Goal: Task Accomplishment & Management: Manage account settings

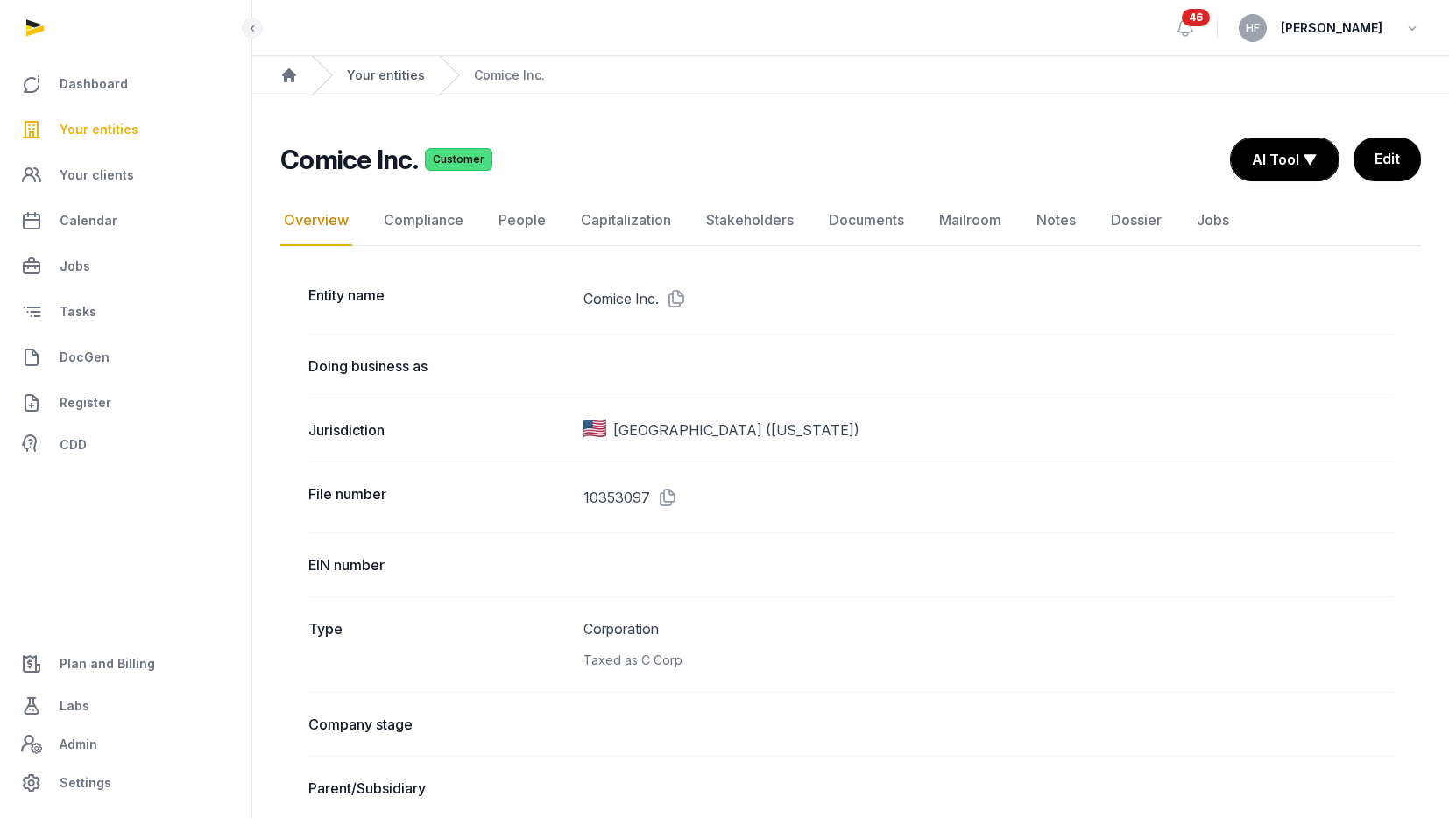
click at [398, 68] on link "Your entities" at bounding box center [386, 76] width 78 height 18
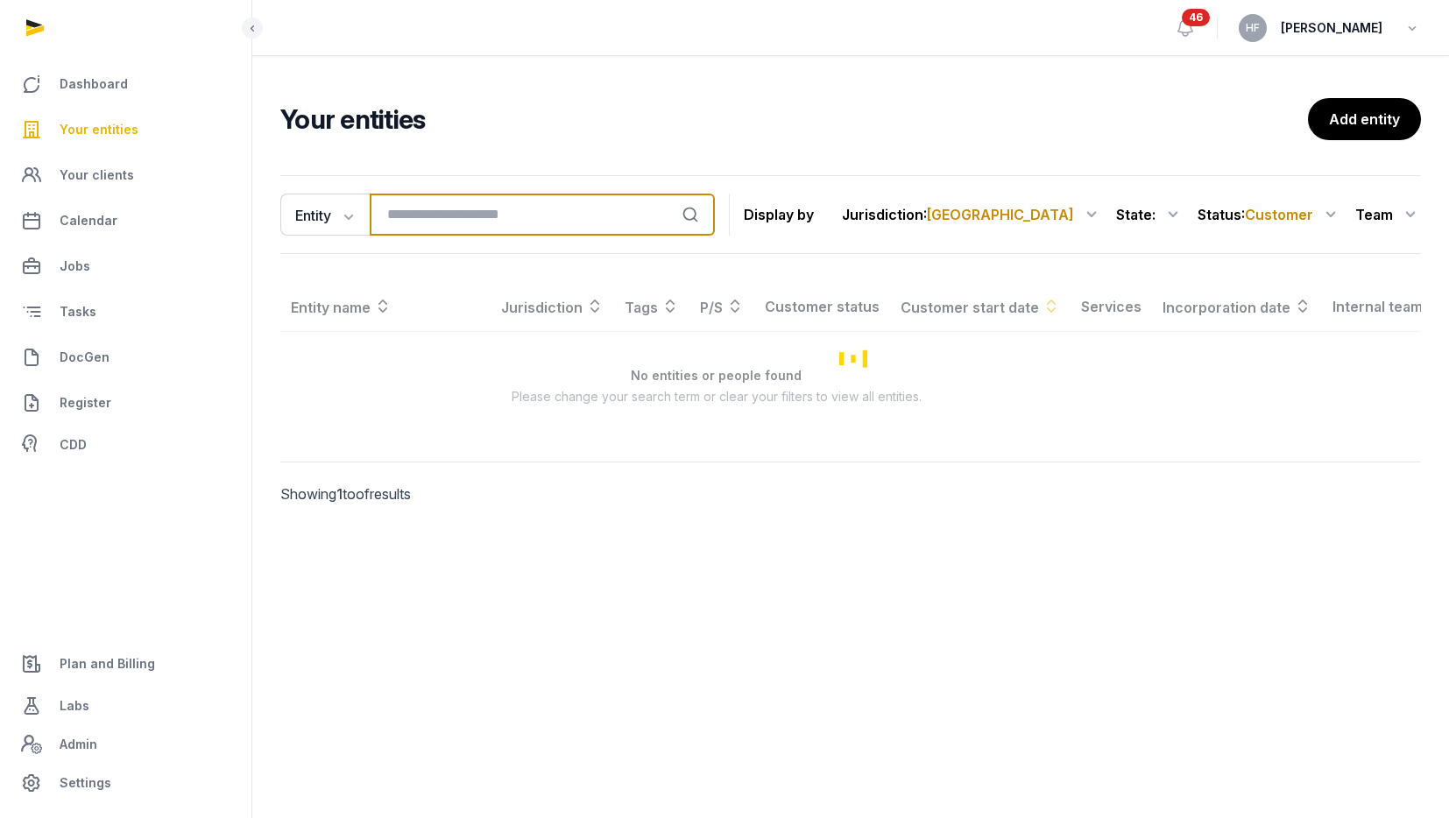
click at [505, 210] on input "search" at bounding box center [542, 215] width 345 height 42
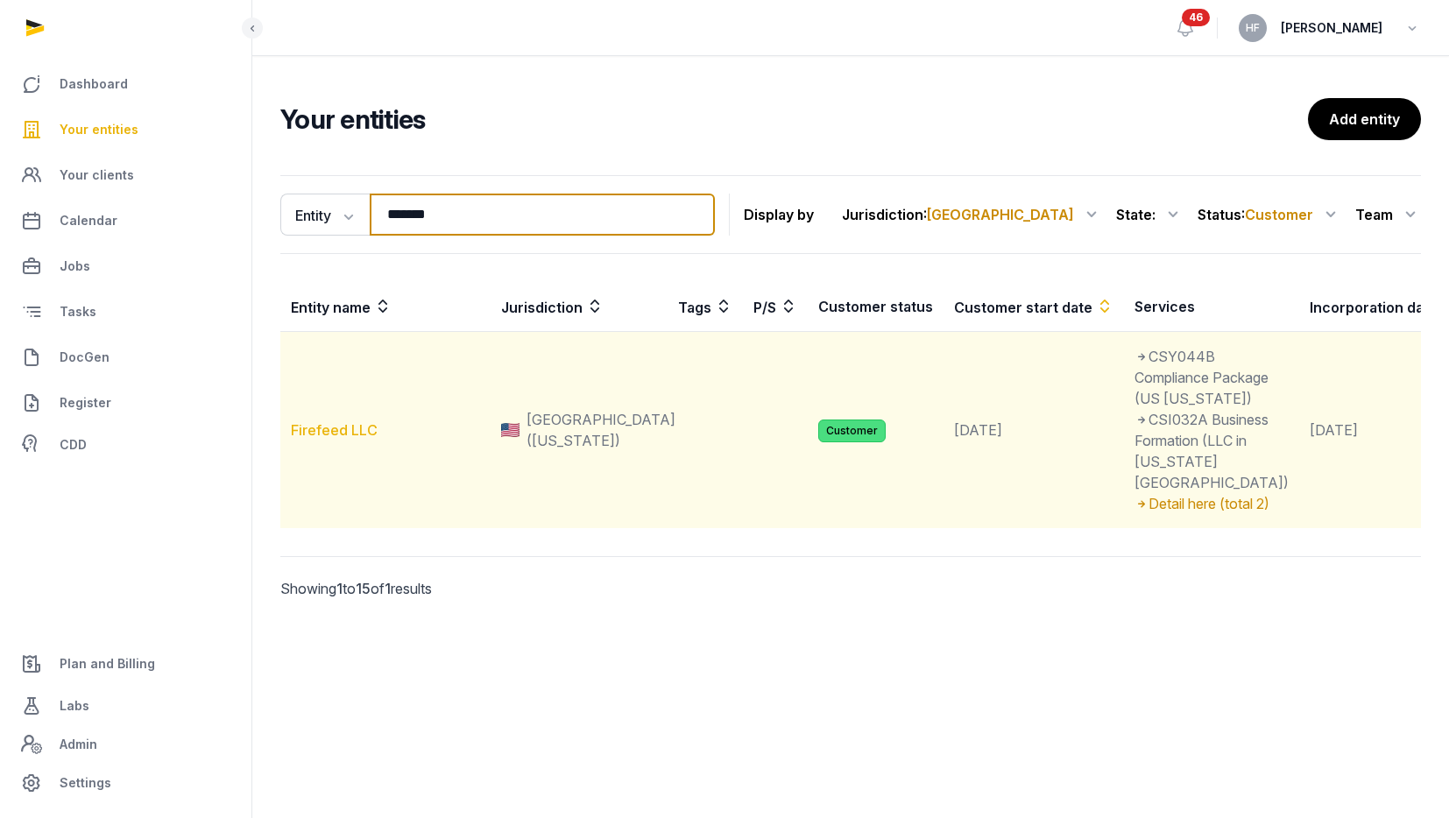
type input "*******"
click at [349, 439] on link "Firefeed LLC" at bounding box center [334, 430] width 87 height 18
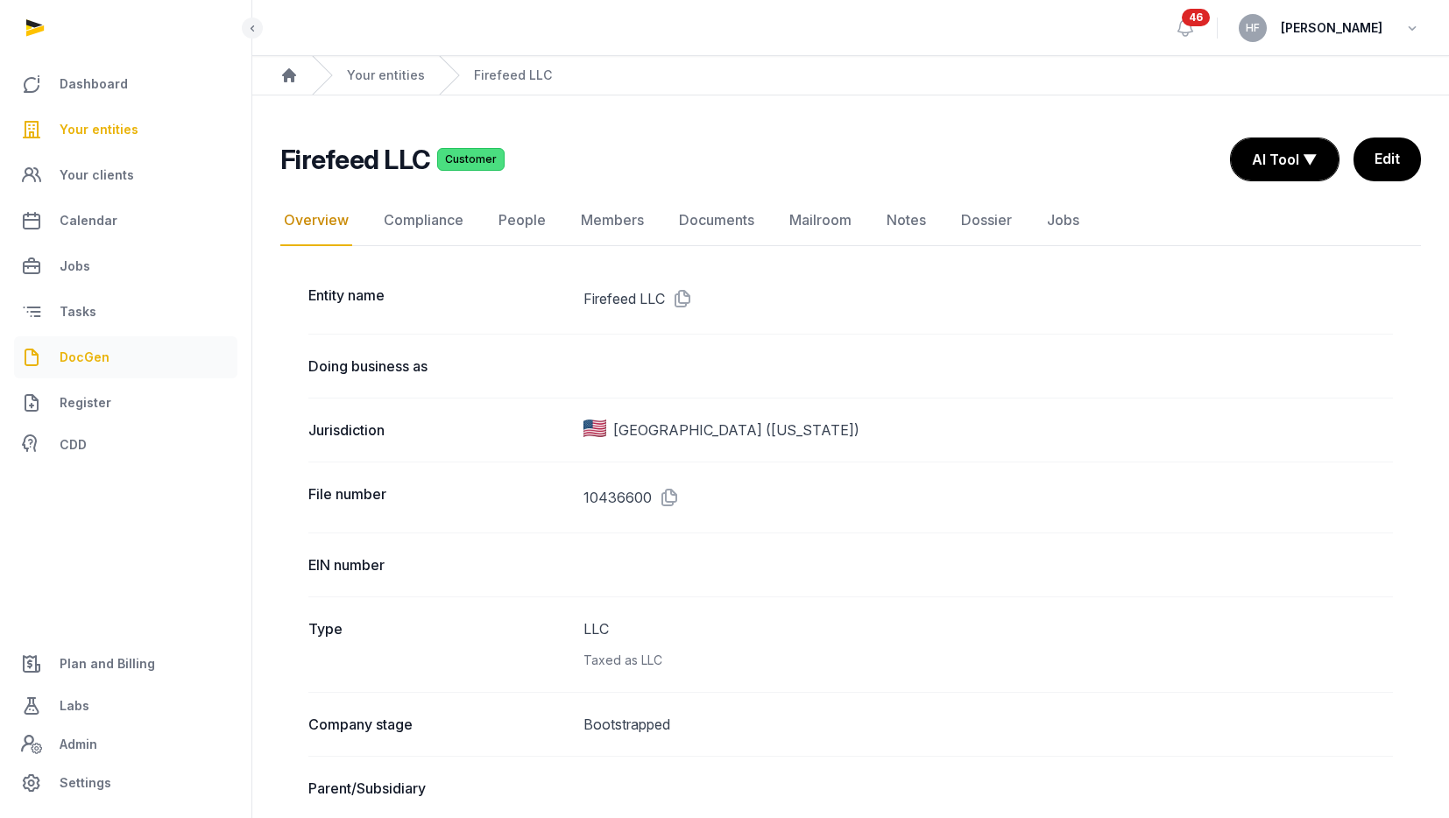
click at [79, 348] on span "DocGen" at bounding box center [85, 357] width 50 height 21
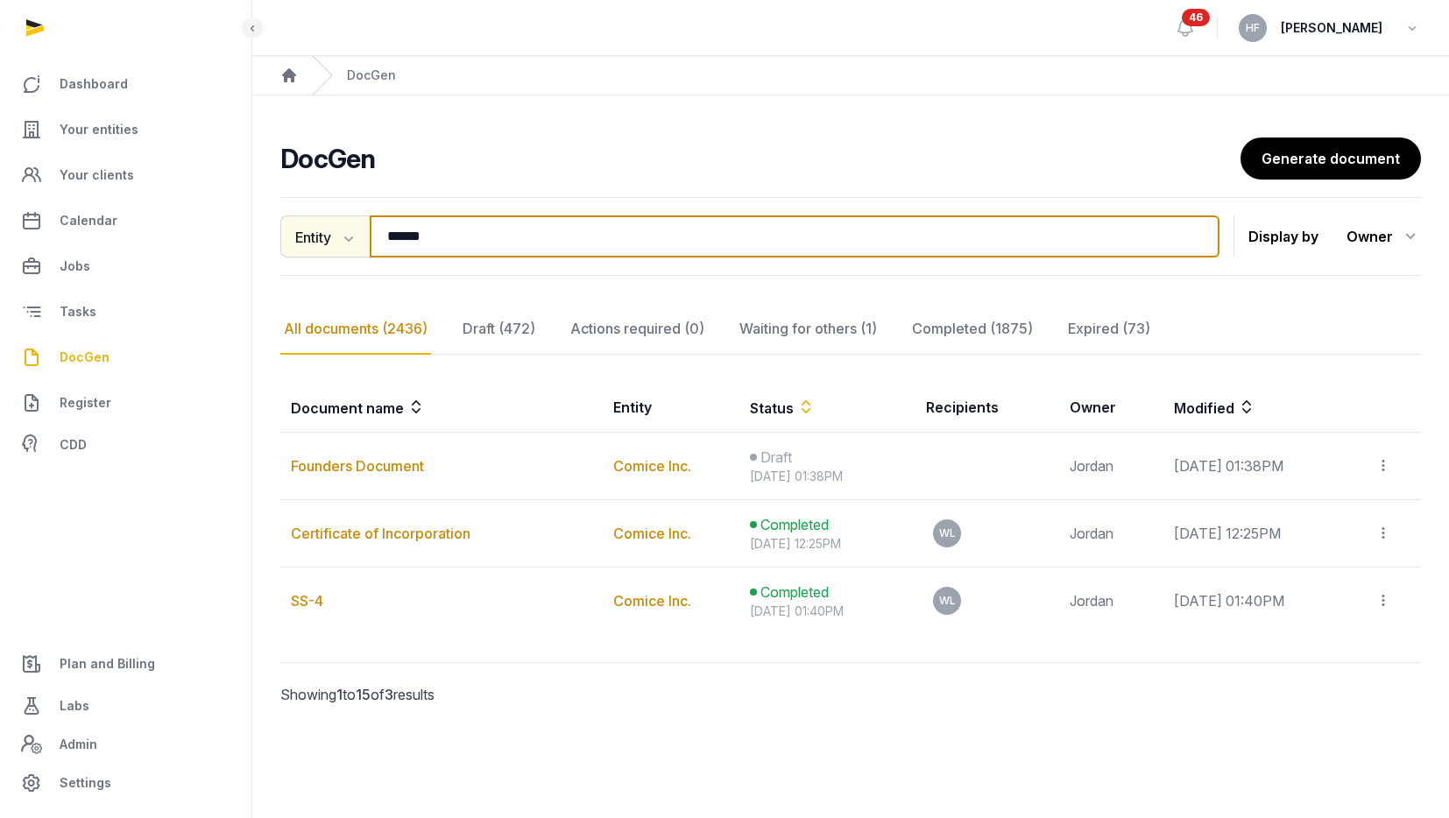
drag, startPoint x: 476, startPoint y: 233, endPoint x: 316, endPoint y: 231, distance: 160.3
click at [317, 233] on div "Entity Document name Entity Recipient ****** Search" at bounding box center [749, 236] width 939 height 42
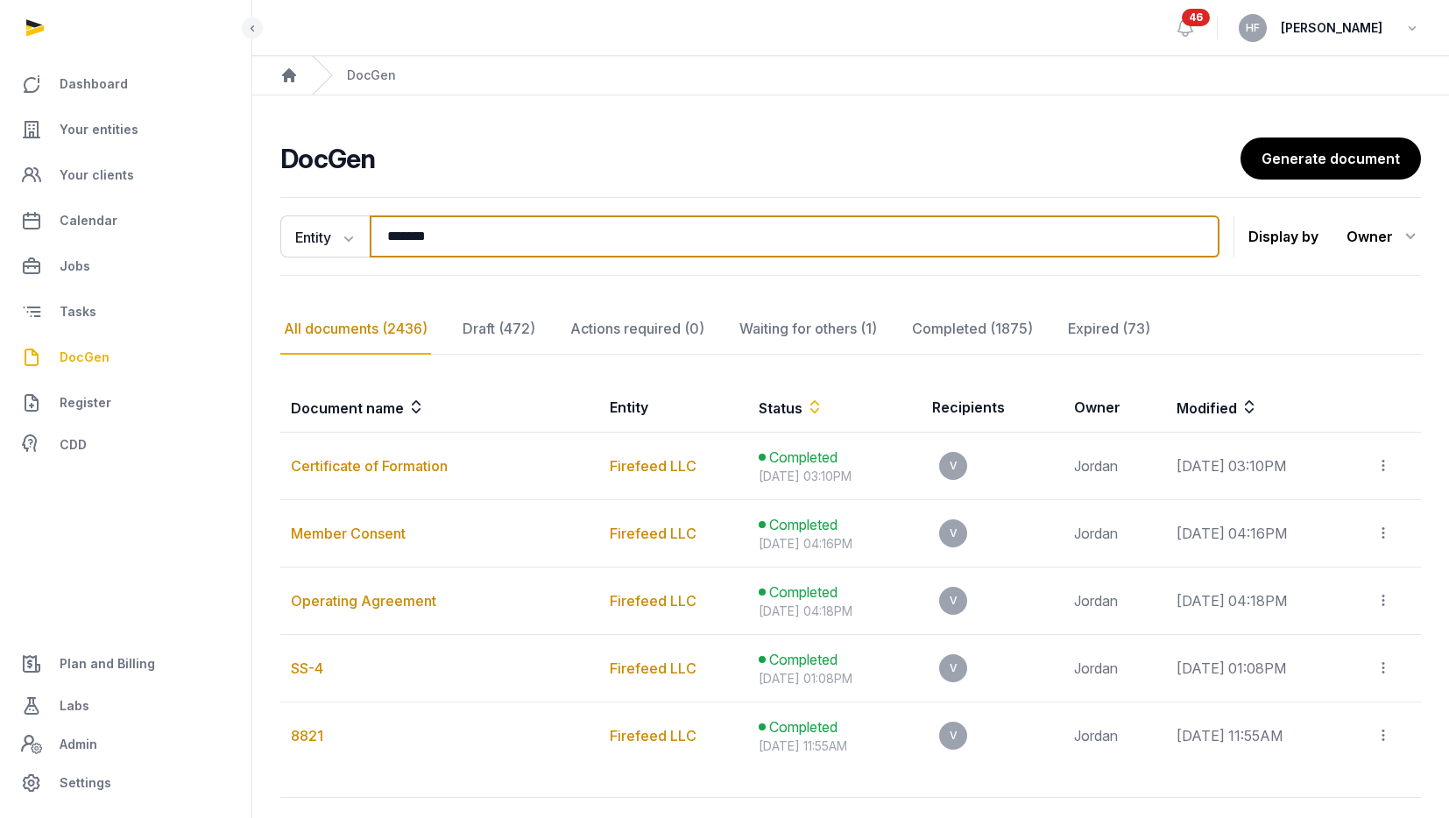
type input "*******"
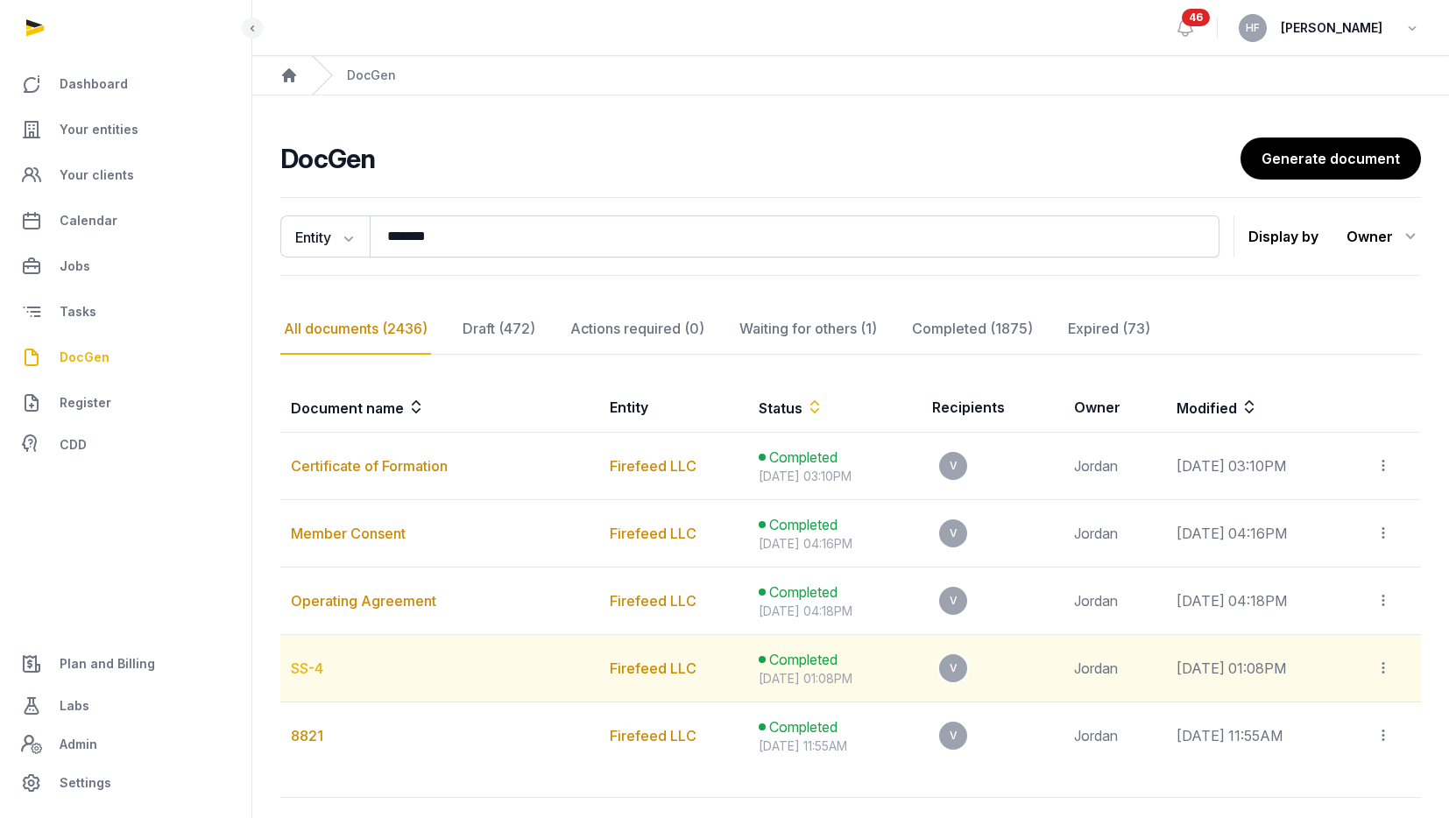
click at [313, 667] on link "SS-4" at bounding box center [307, 668] width 32 height 18
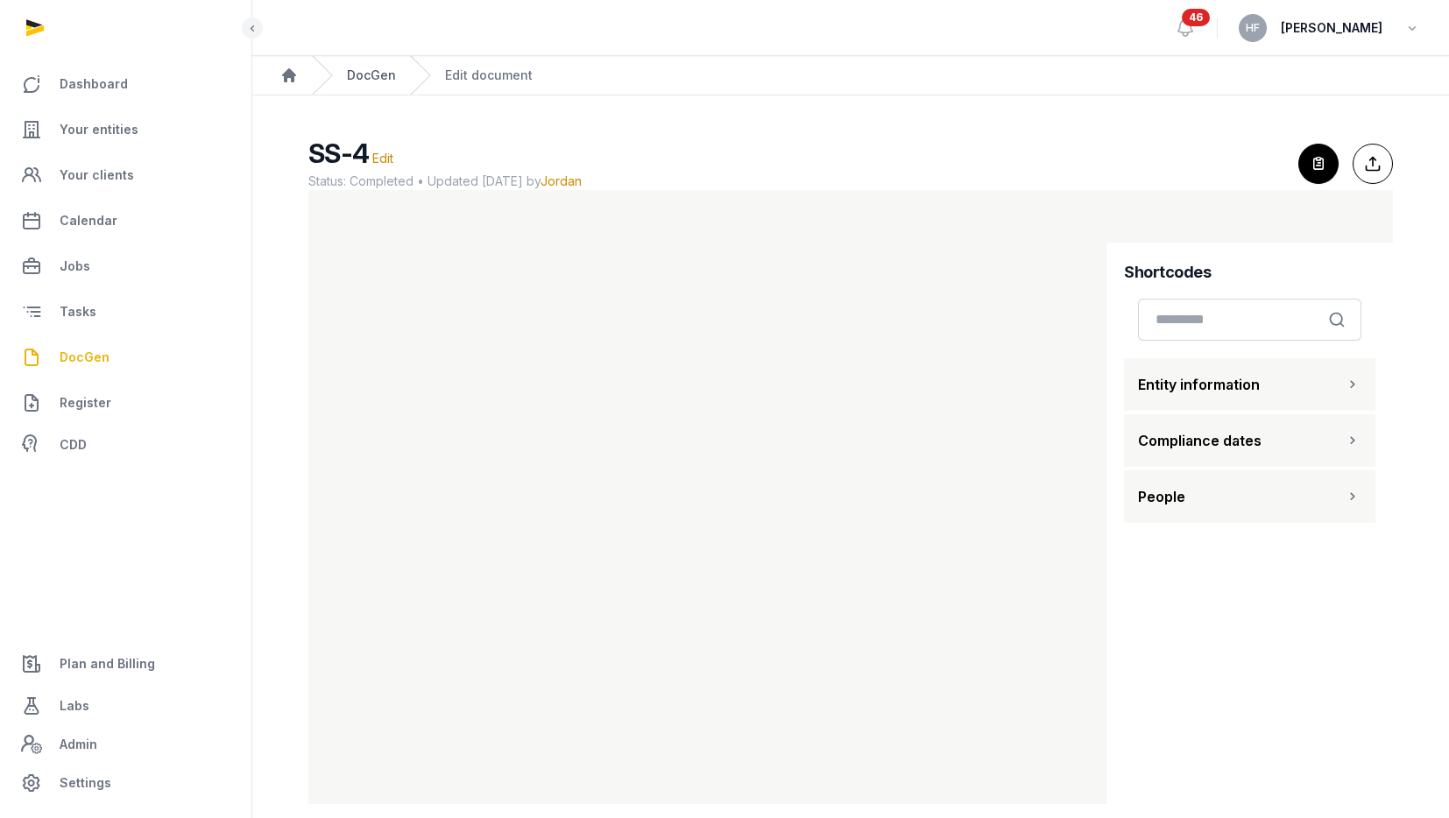
click at [364, 73] on link "DocGen" at bounding box center [371, 76] width 49 height 18
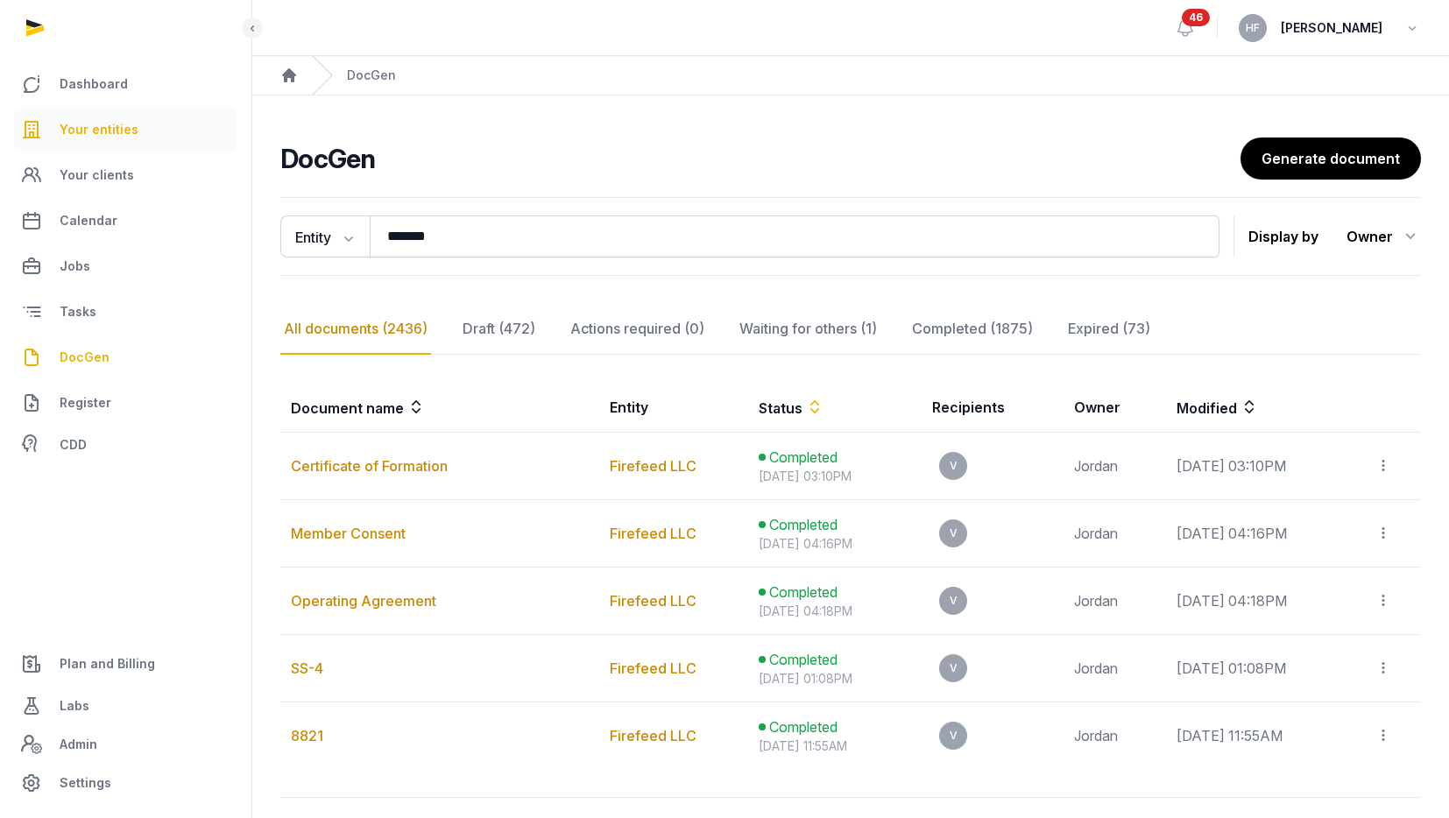
click at [114, 133] on span "Your entities" at bounding box center [99, 129] width 79 height 21
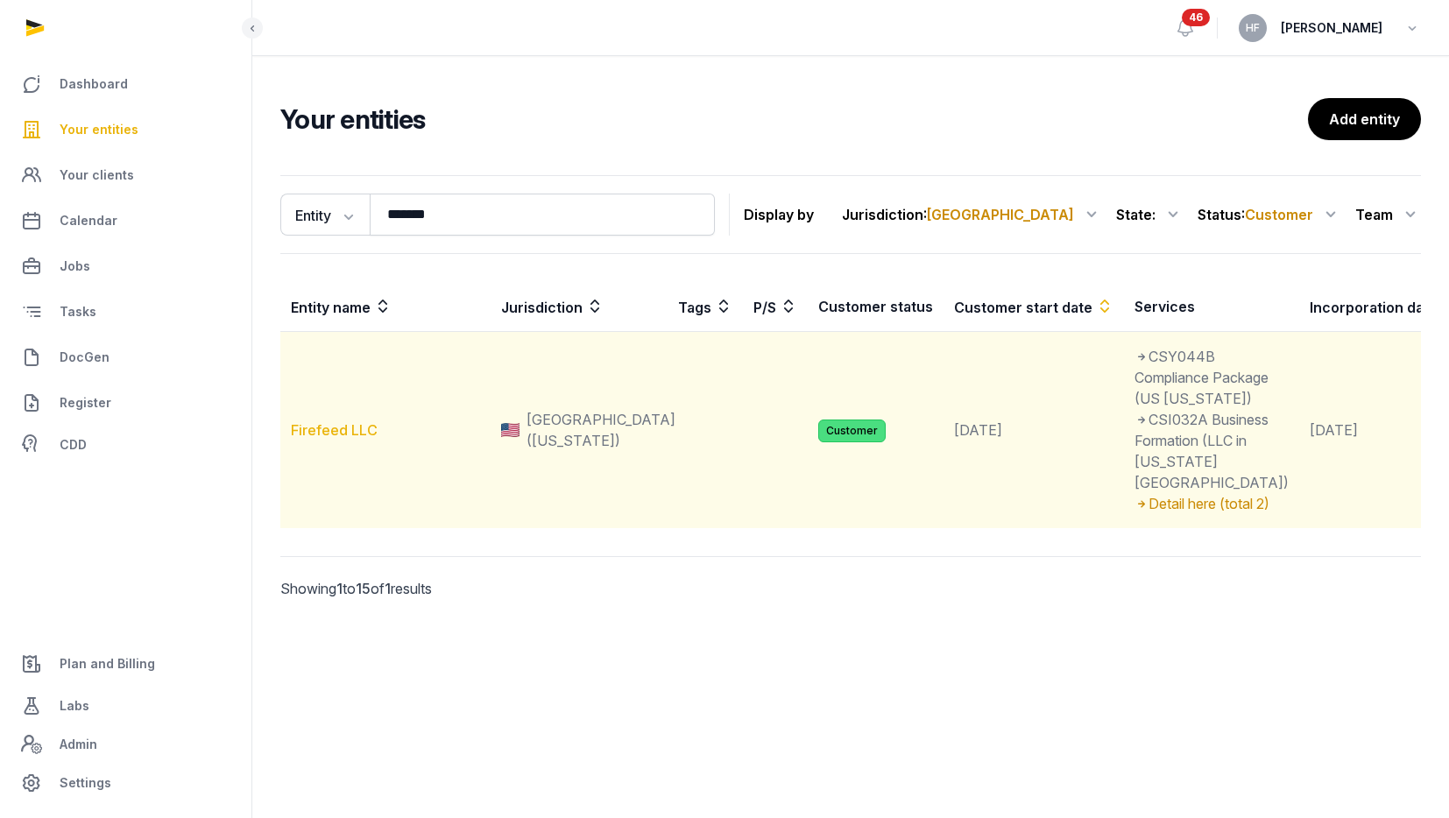
click at [351, 439] on link "Firefeed LLC" at bounding box center [334, 430] width 87 height 18
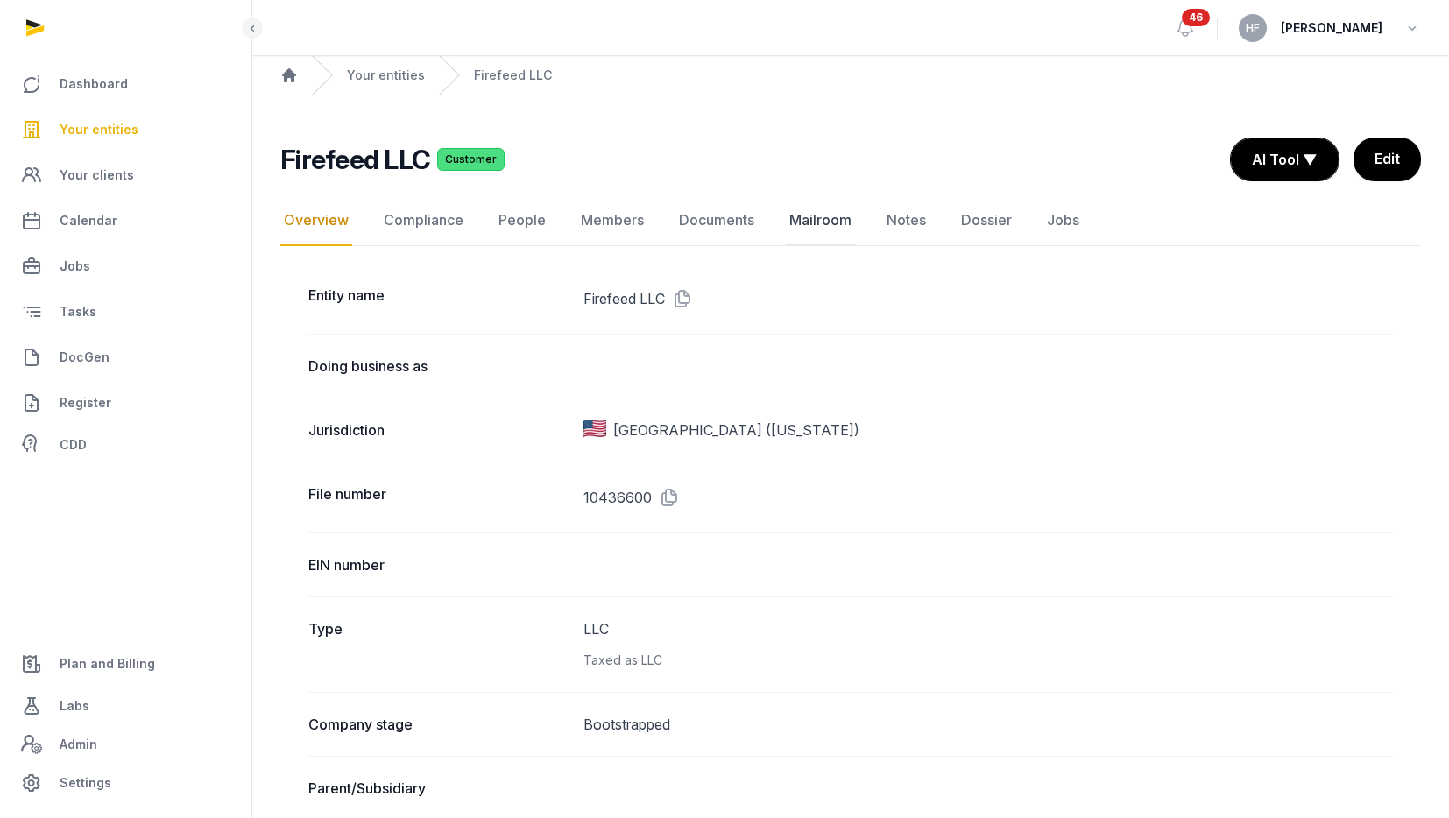
click at [827, 222] on link "Mailroom" at bounding box center [820, 220] width 69 height 51
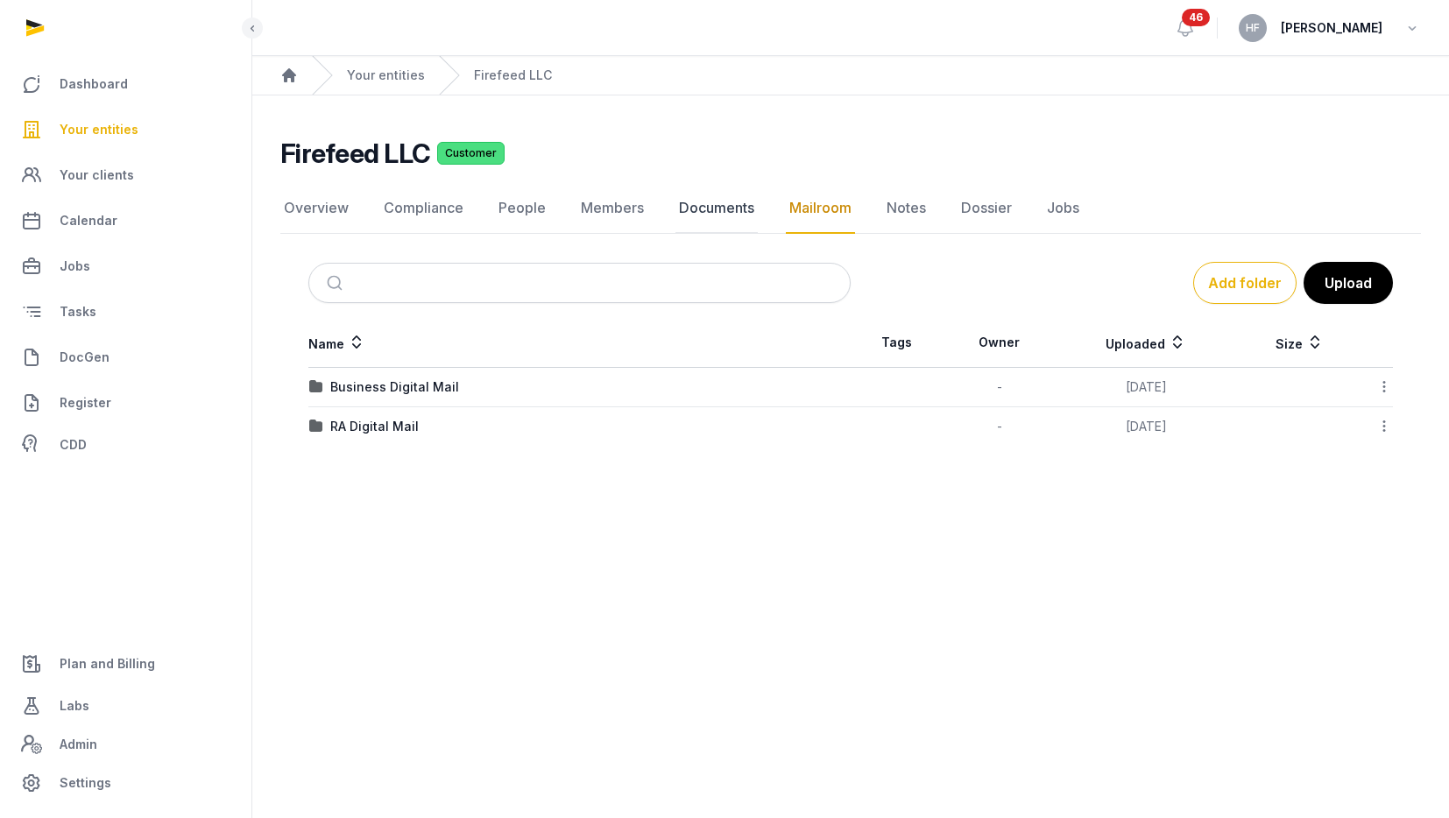
click at [721, 207] on link "Documents" at bounding box center [716, 208] width 82 height 51
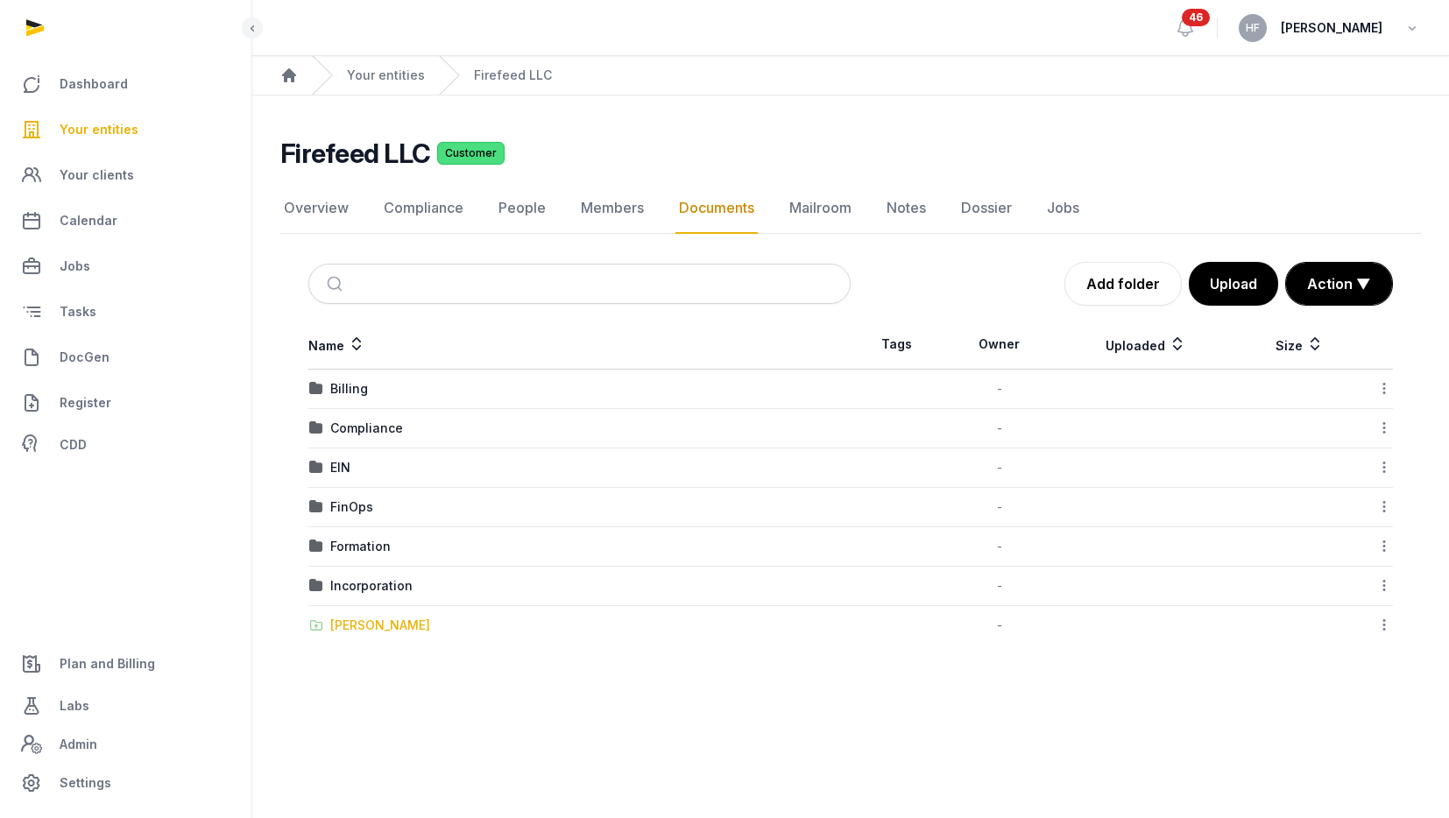
click at [380, 624] on div "Shared Folder" at bounding box center [380, 626] width 100 height 18
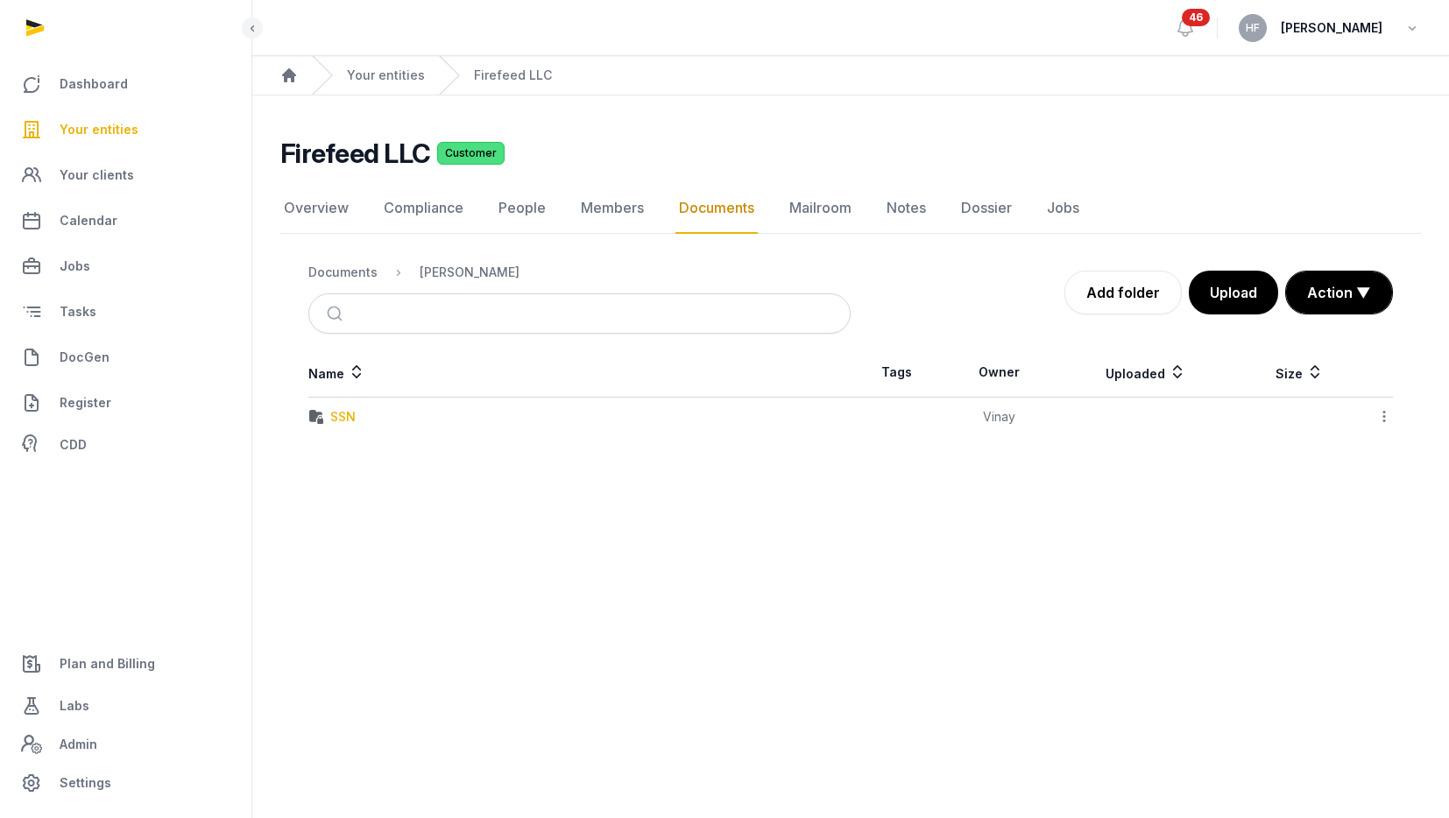
click at [342, 414] on div "SSN" at bounding box center [342, 417] width 25 height 18
click at [605, 414] on div "WhatsApp Image 2025-10-02 at 19.37.27_258e7e79.jpg" at bounding box center [482, 417] width 304 height 18
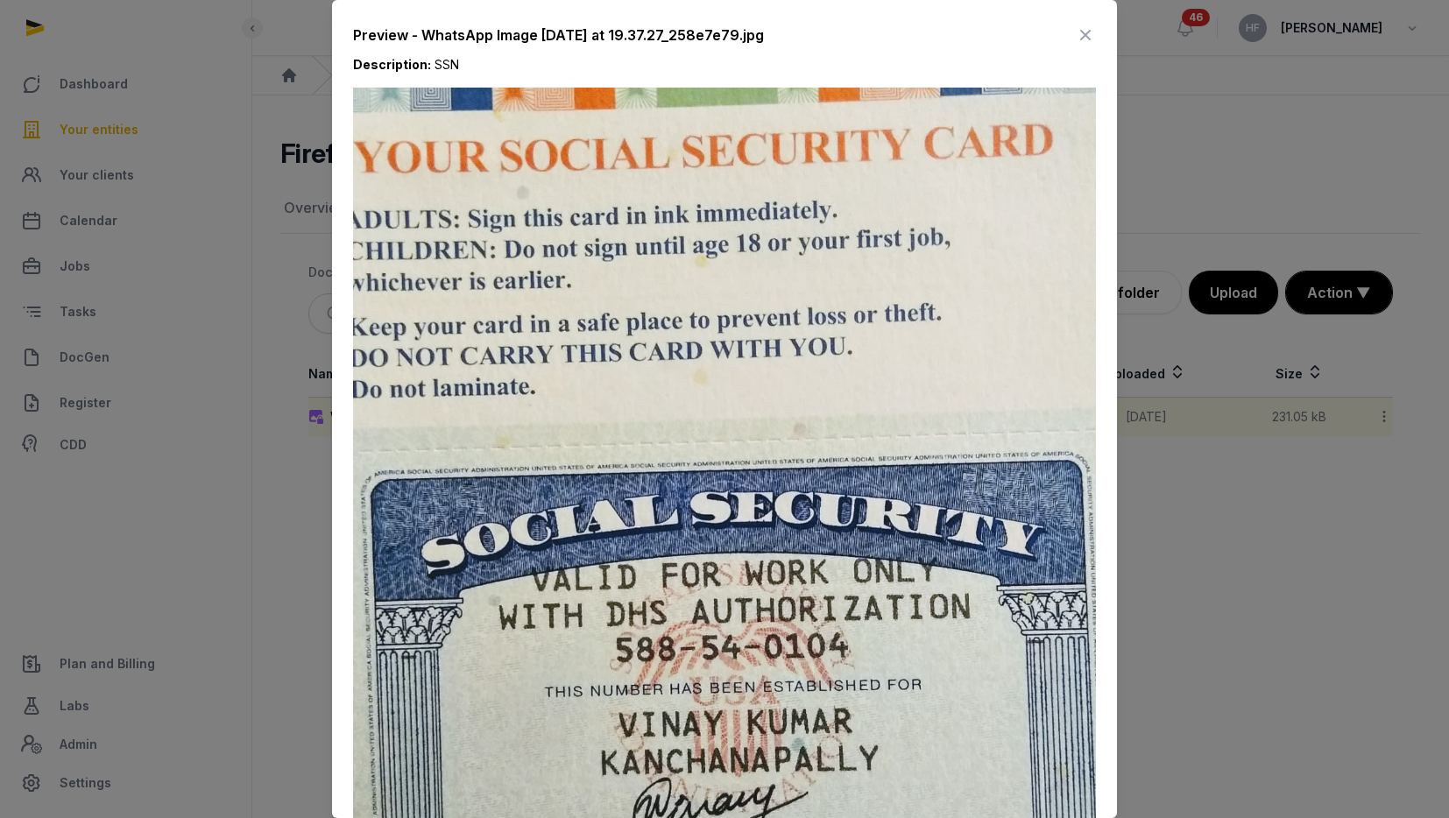
click at [1086, 38] on icon at bounding box center [1085, 35] width 21 height 28
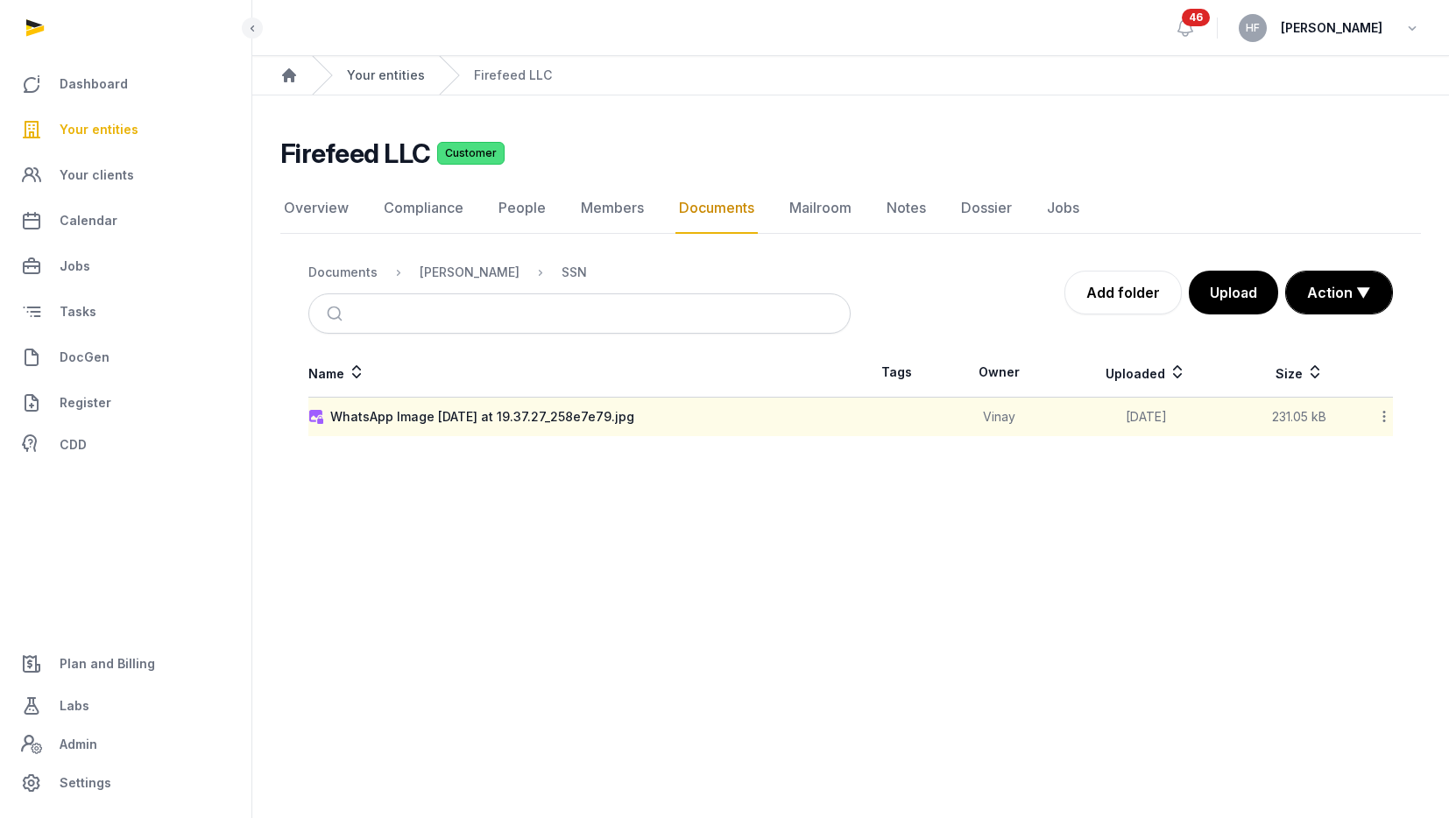
click at [411, 74] on link "Your entities" at bounding box center [386, 76] width 78 height 18
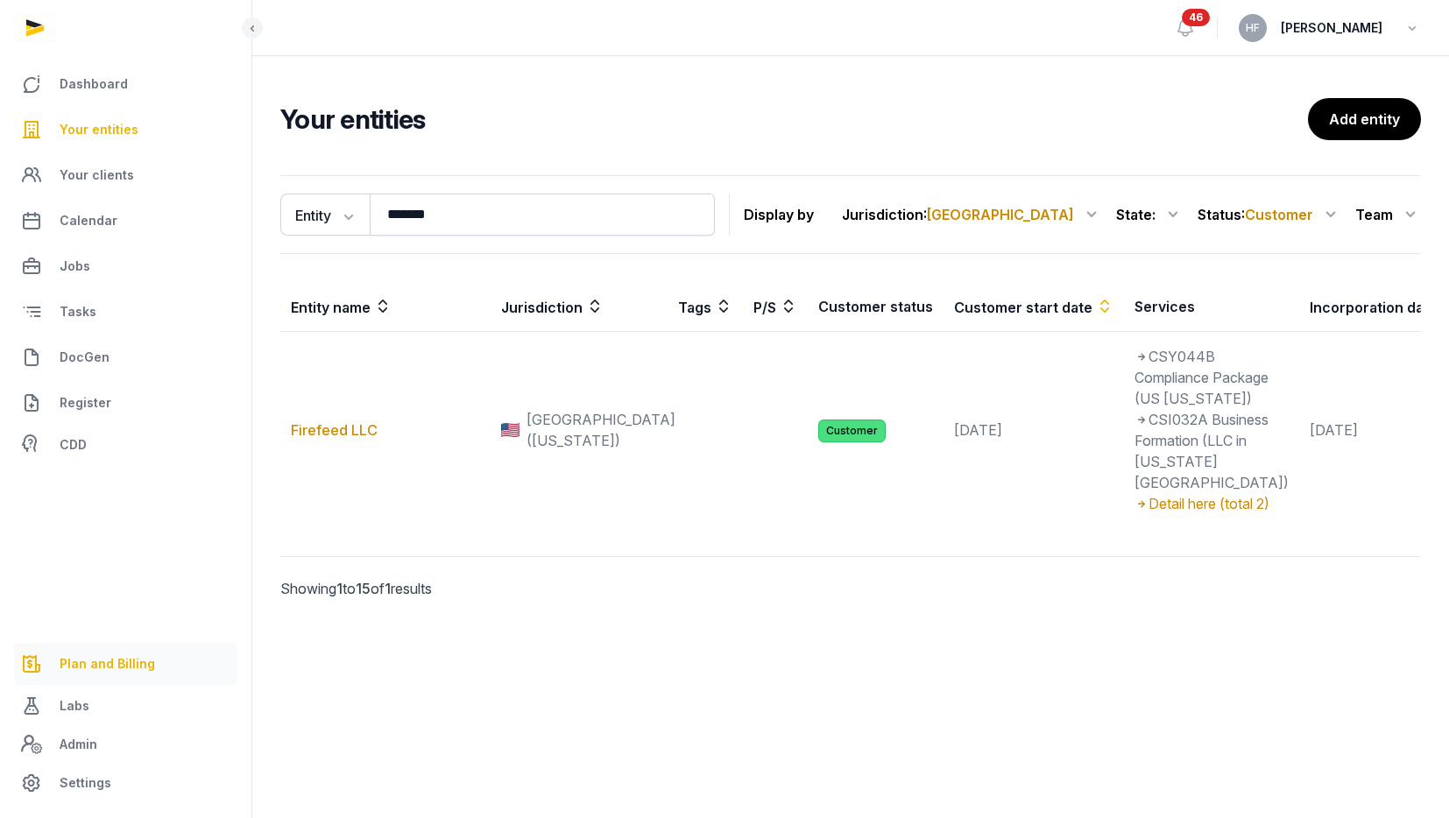
click at [109, 652] on link "Plan and Billing" at bounding box center [125, 664] width 223 height 42
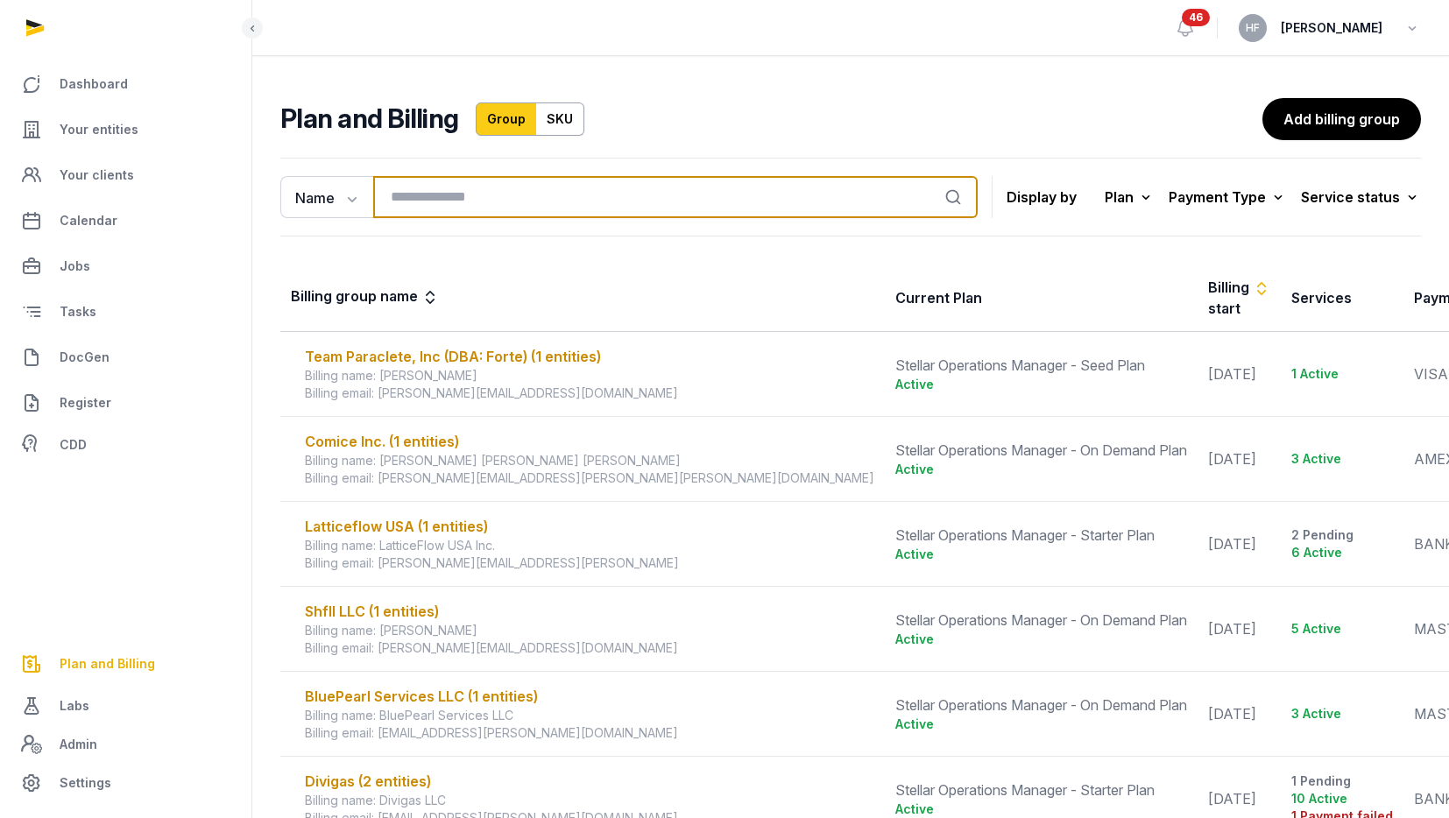
click at [452, 194] on input "search" at bounding box center [675, 197] width 604 height 42
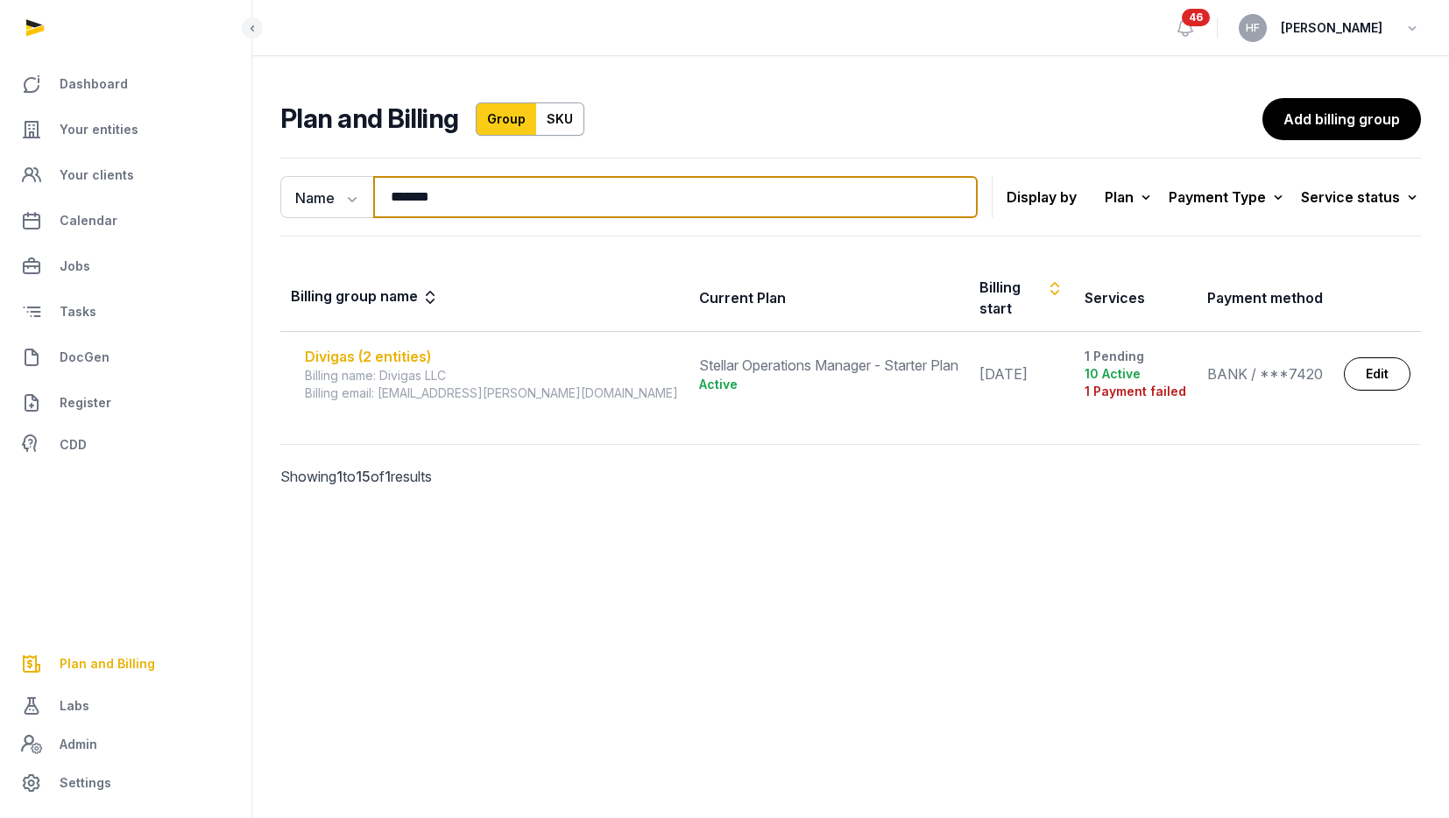
type input "*******"
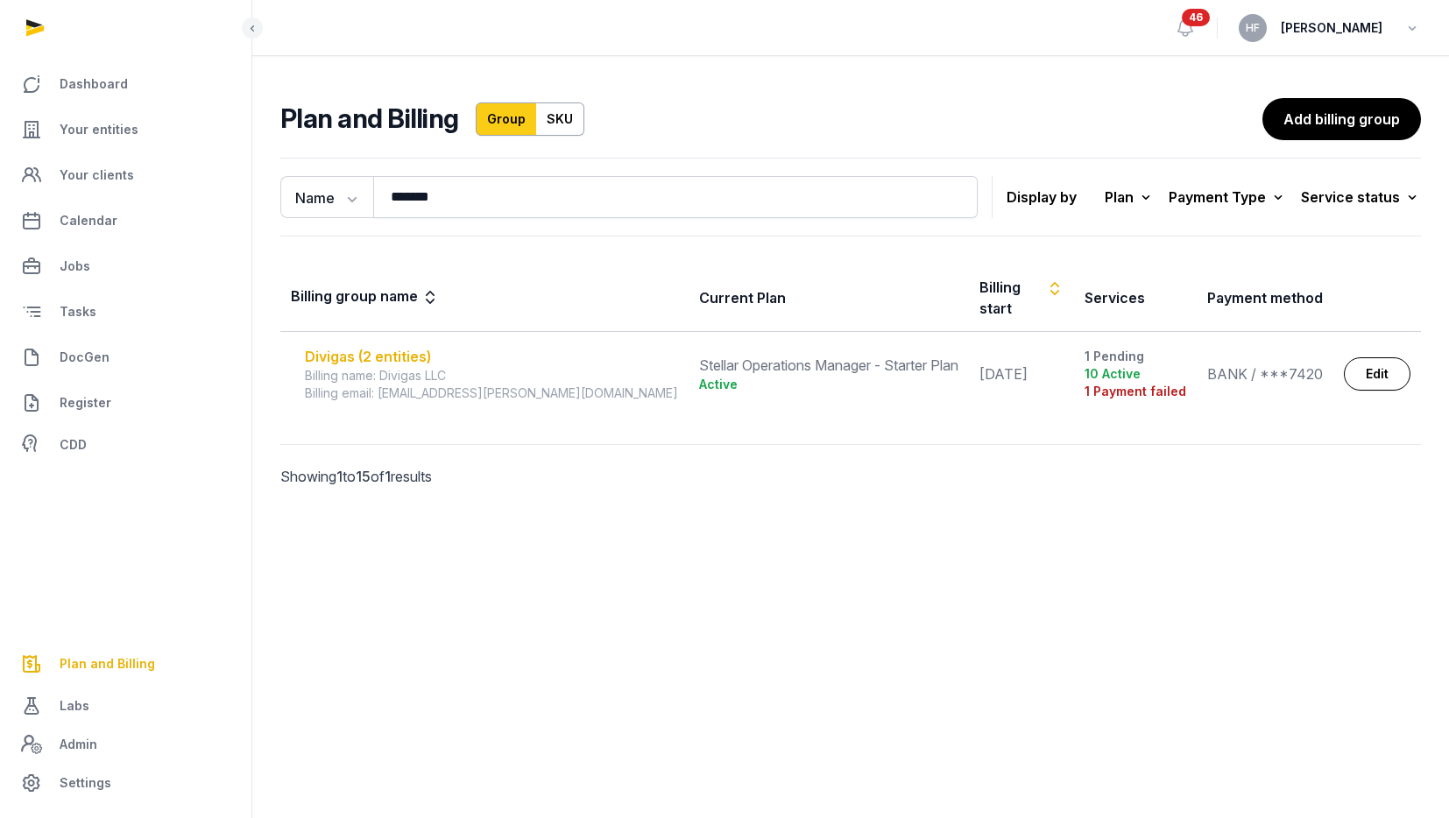
click at [400, 346] on div "Divigas (2 entities)" at bounding box center [491, 356] width 373 height 21
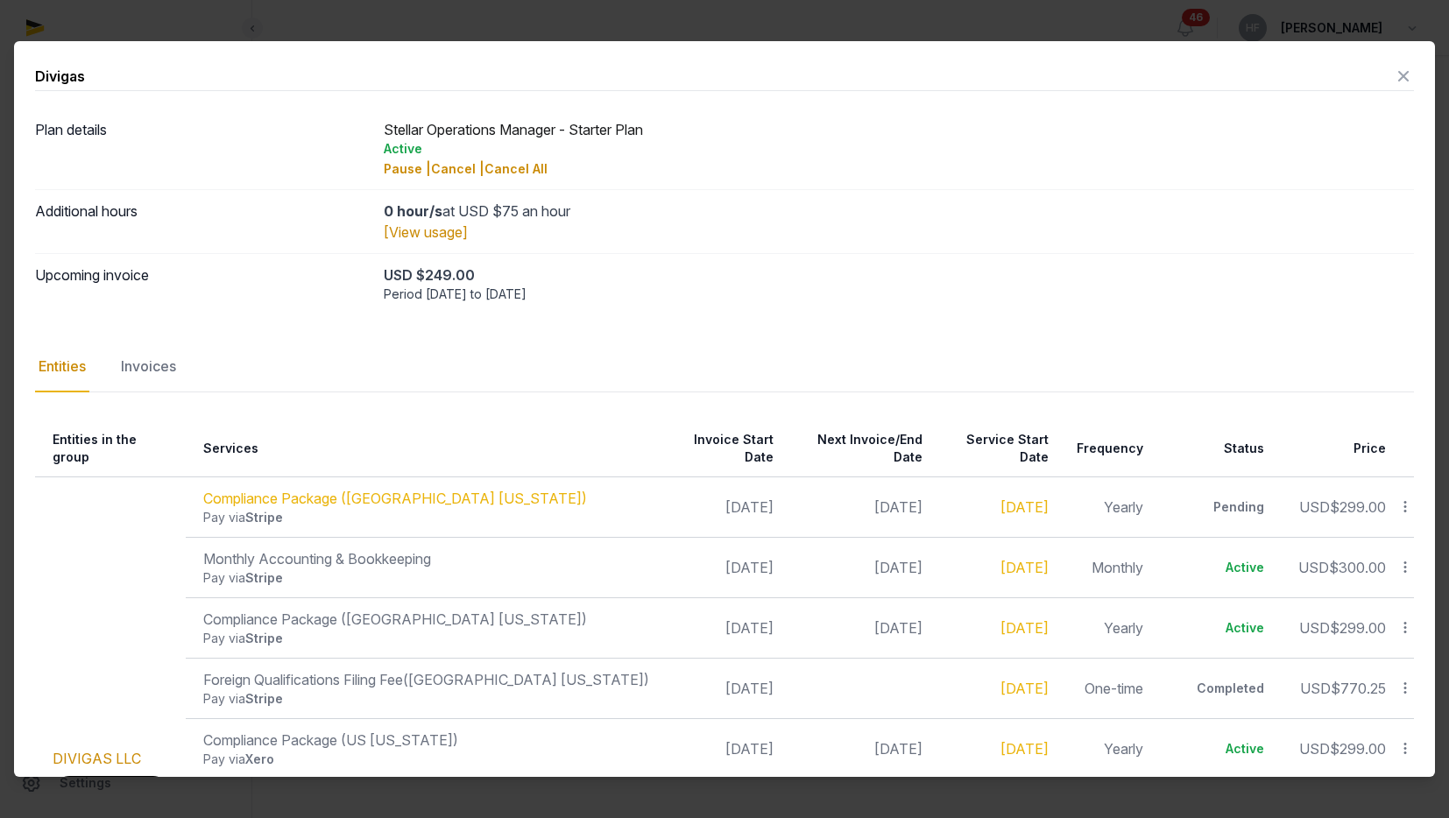
click at [200, 369] on nav "Entities Invoices" at bounding box center [724, 367] width 1378 height 51
click at [168, 369] on div "Invoices" at bounding box center [148, 367] width 62 height 51
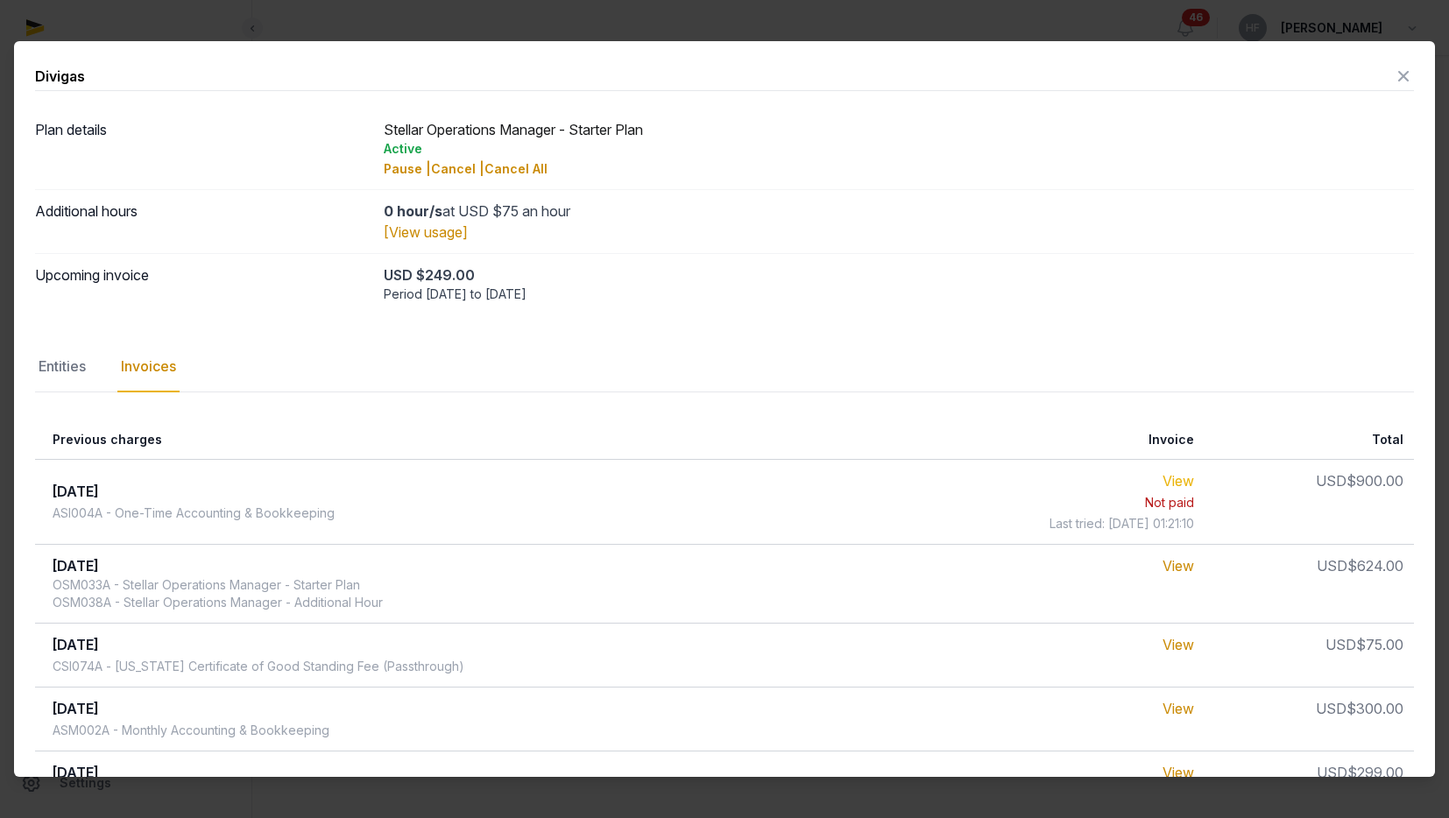
click at [1172, 484] on link "View" at bounding box center [1178, 481] width 32 height 18
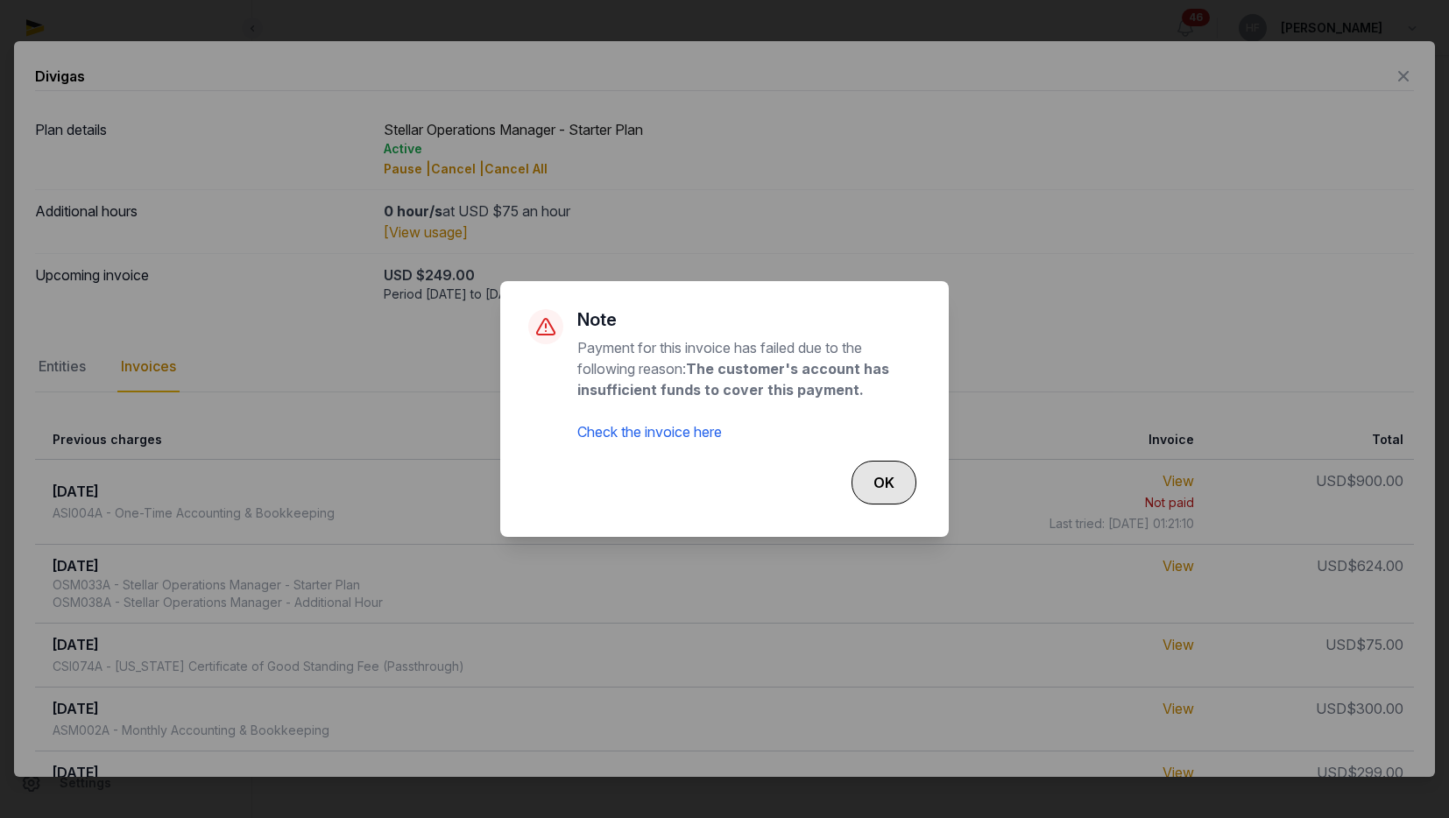
click at [887, 485] on button "OK" at bounding box center [883, 483] width 65 height 44
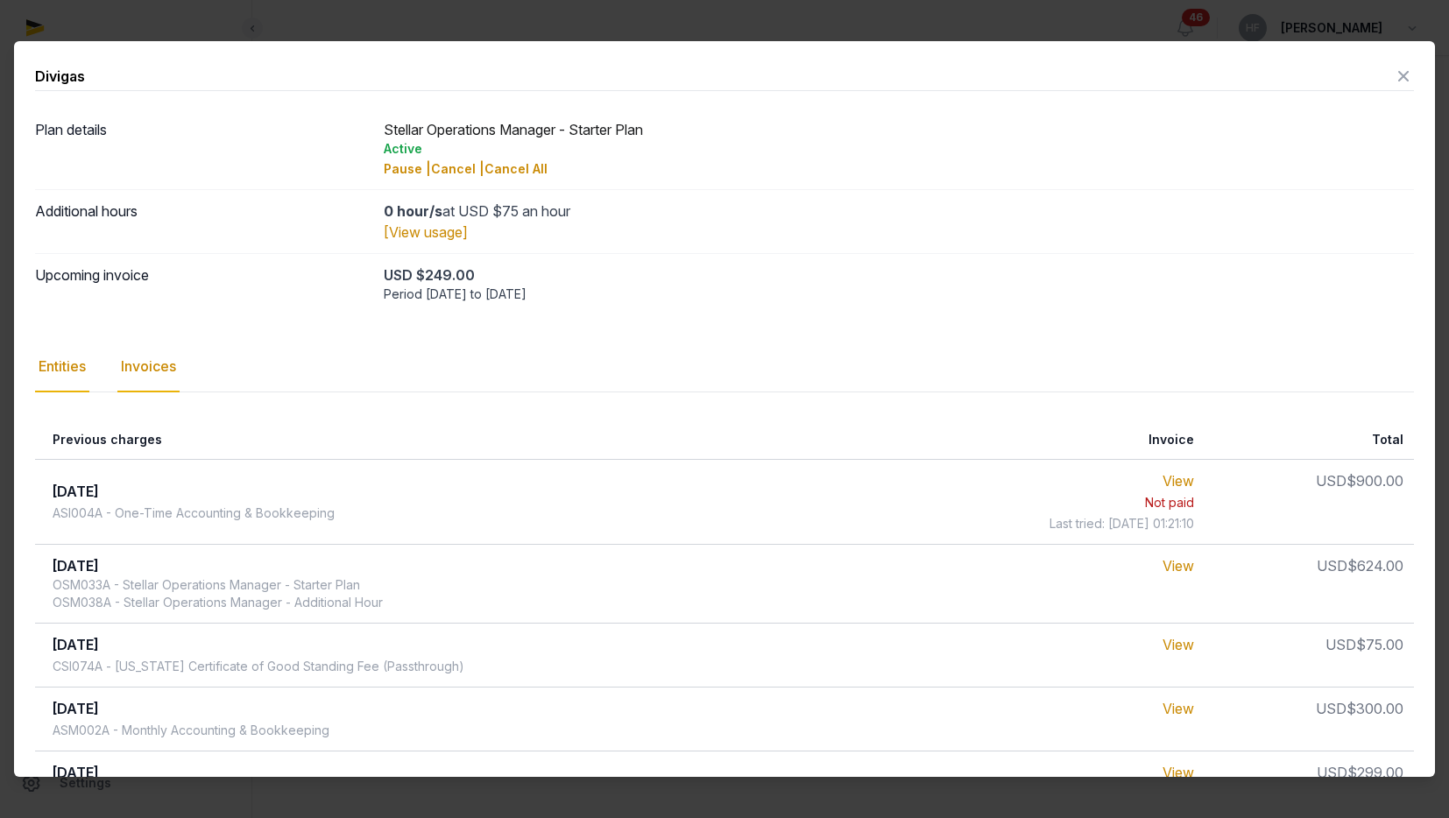
click at [72, 367] on div "Entities" at bounding box center [62, 367] width 54 height 51
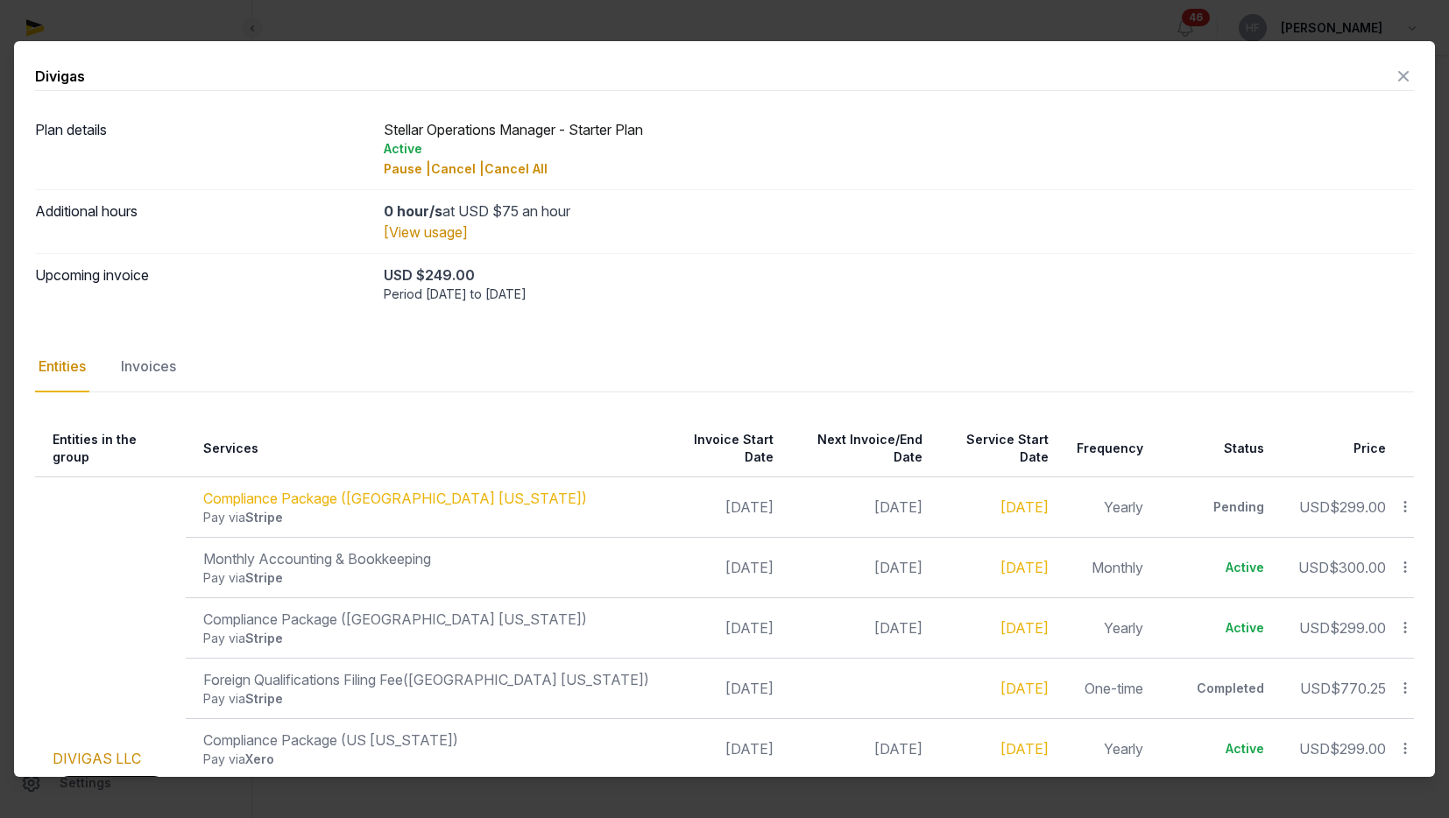
click at [1404, 74] on icon at bounding box center [1402, 76] width 21 height 28
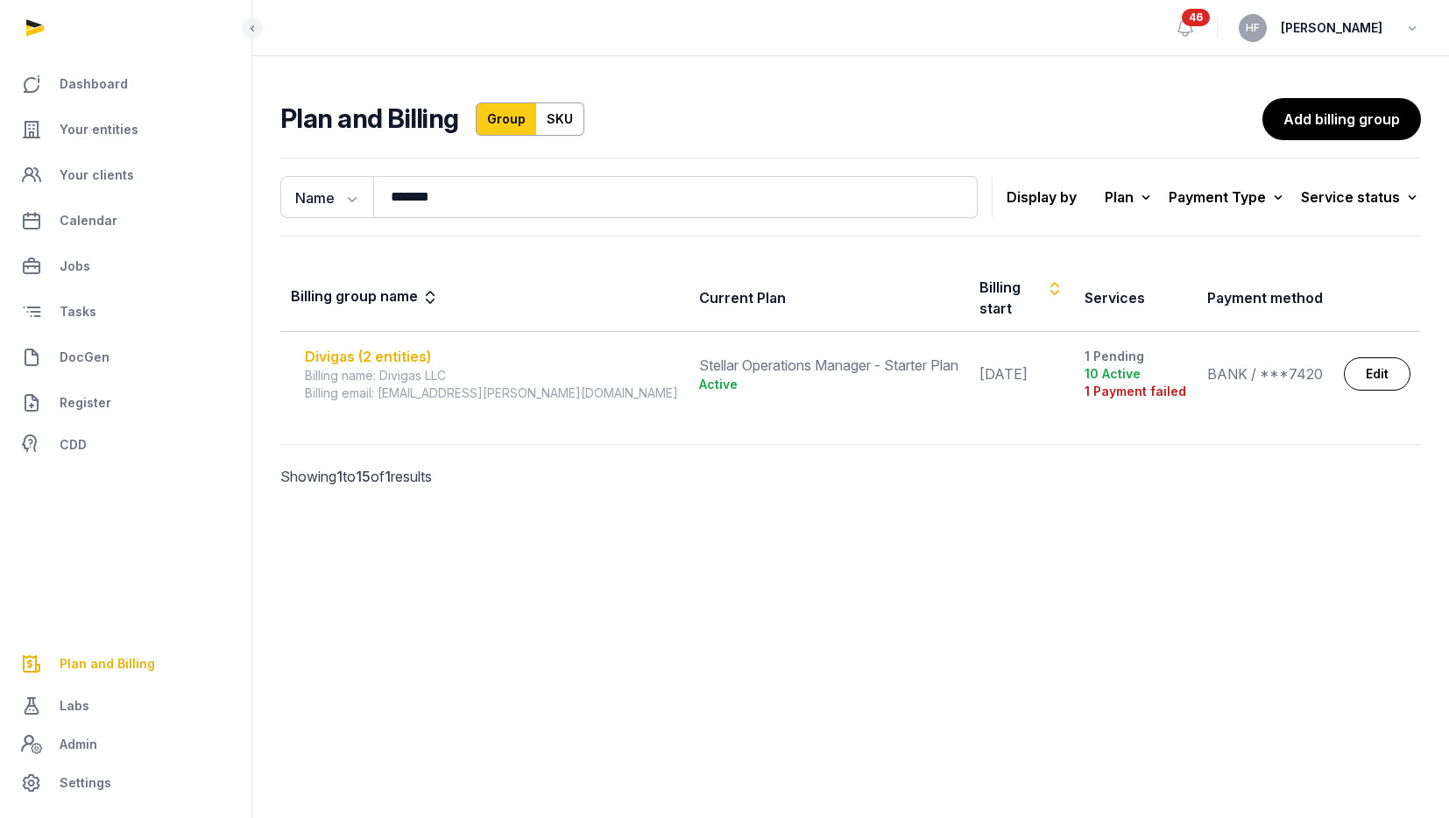
click at [387, 346] on div "Divigas (2 entities)" at bounding box center [491, 356] width 373 height 21
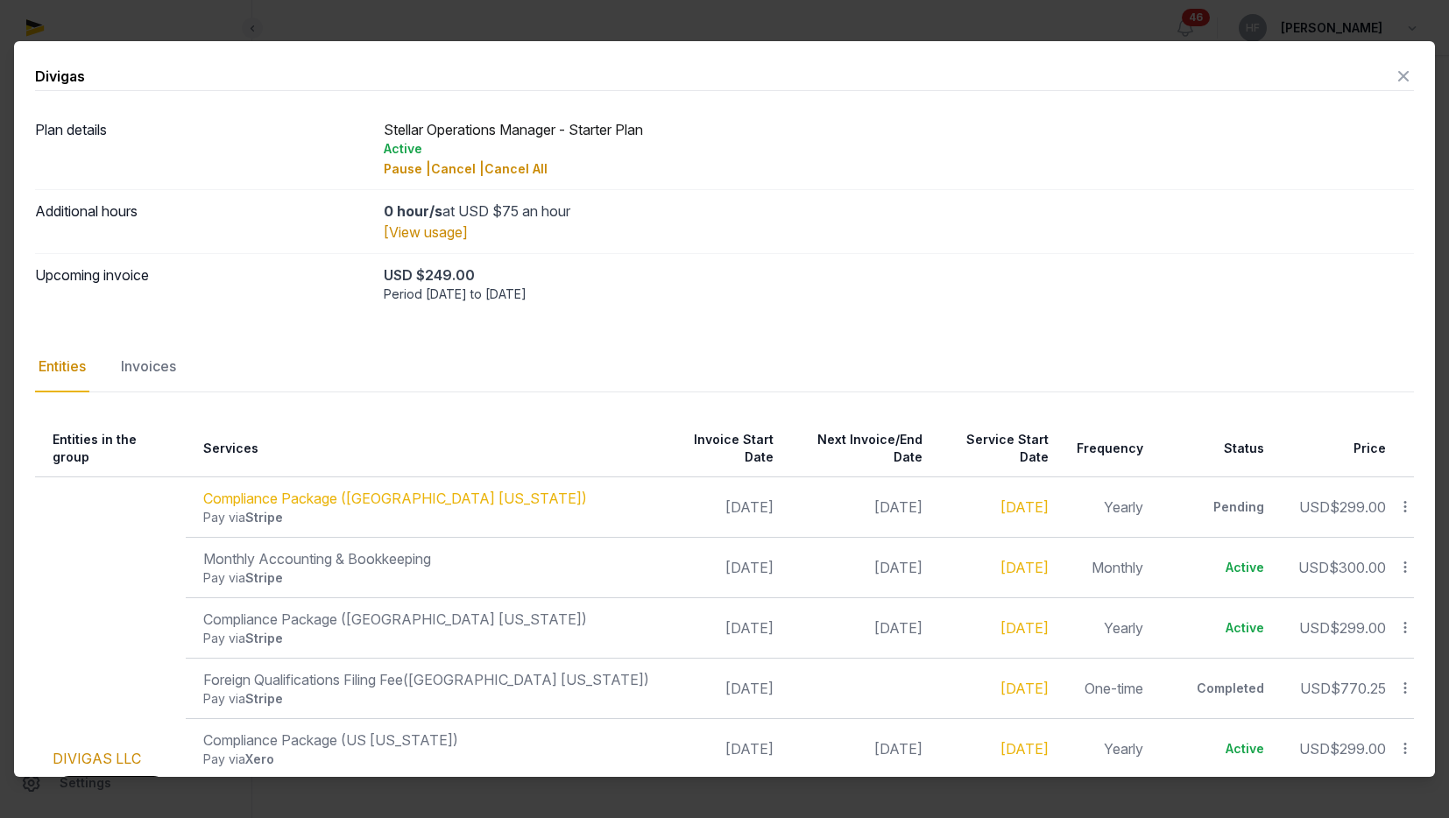
click at [1403, 75] on icon at bounding box center [1402, 76] width 21 height 28
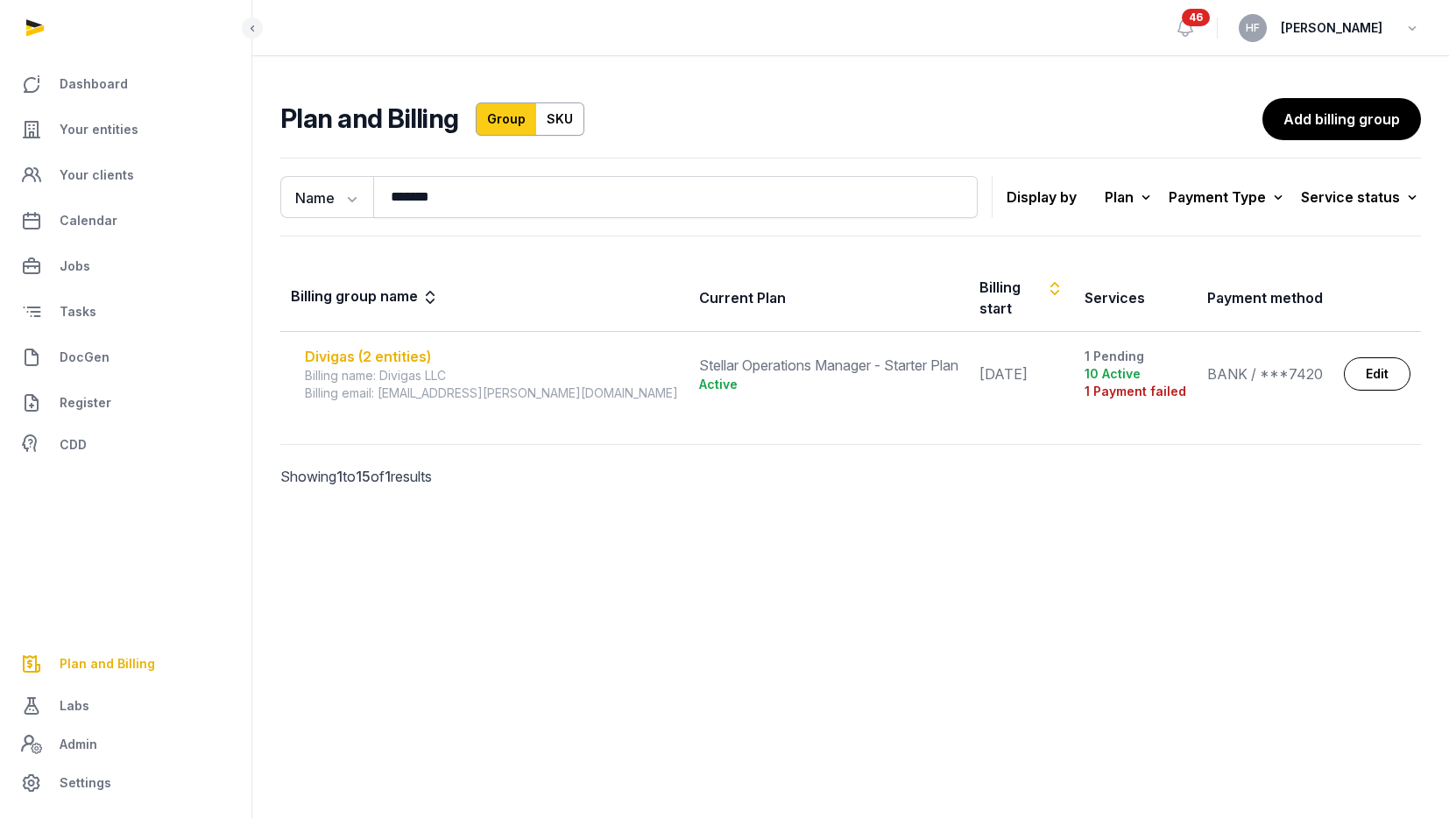
click at [419, 346] on div "Divigas (2 entities)" at bounding box center [491, 356] width 373 height 21
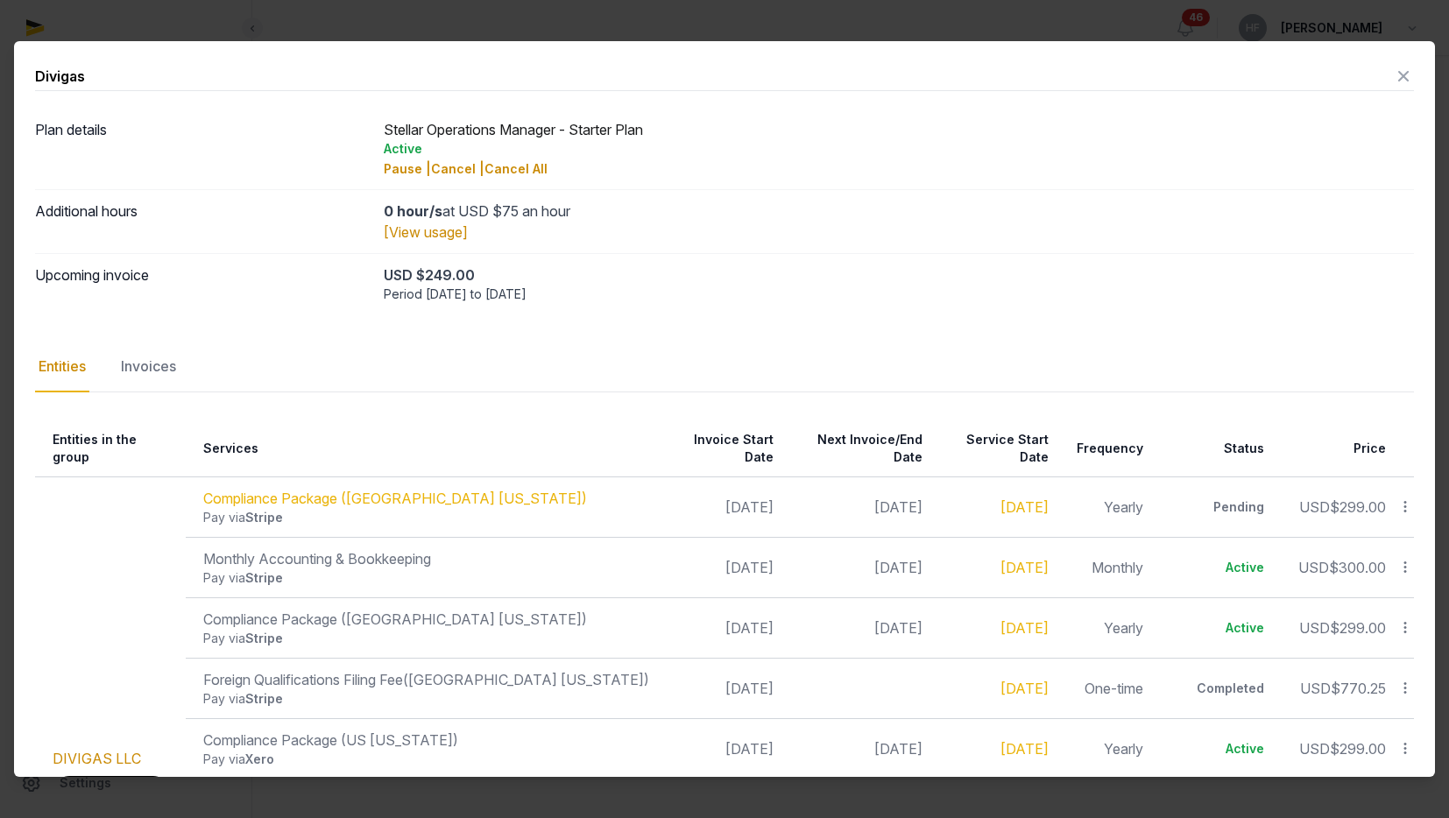
click at [1413, 82] on icon at bounding box center [1402, 76] width 21 height 28
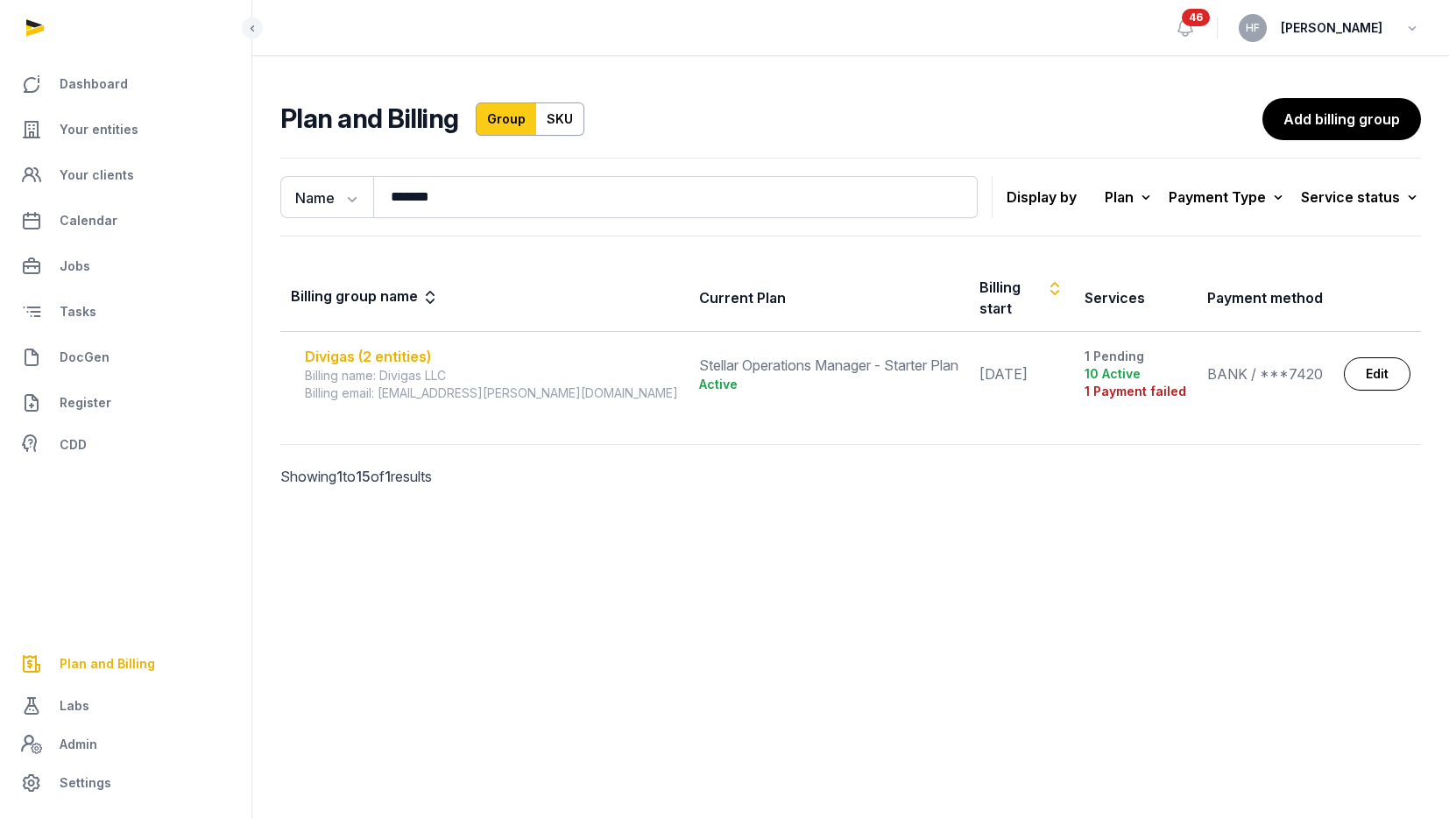
click at [380, 346] on div "Divigas (2 entities)" at bounding box center [491, 356] width 373 height 21
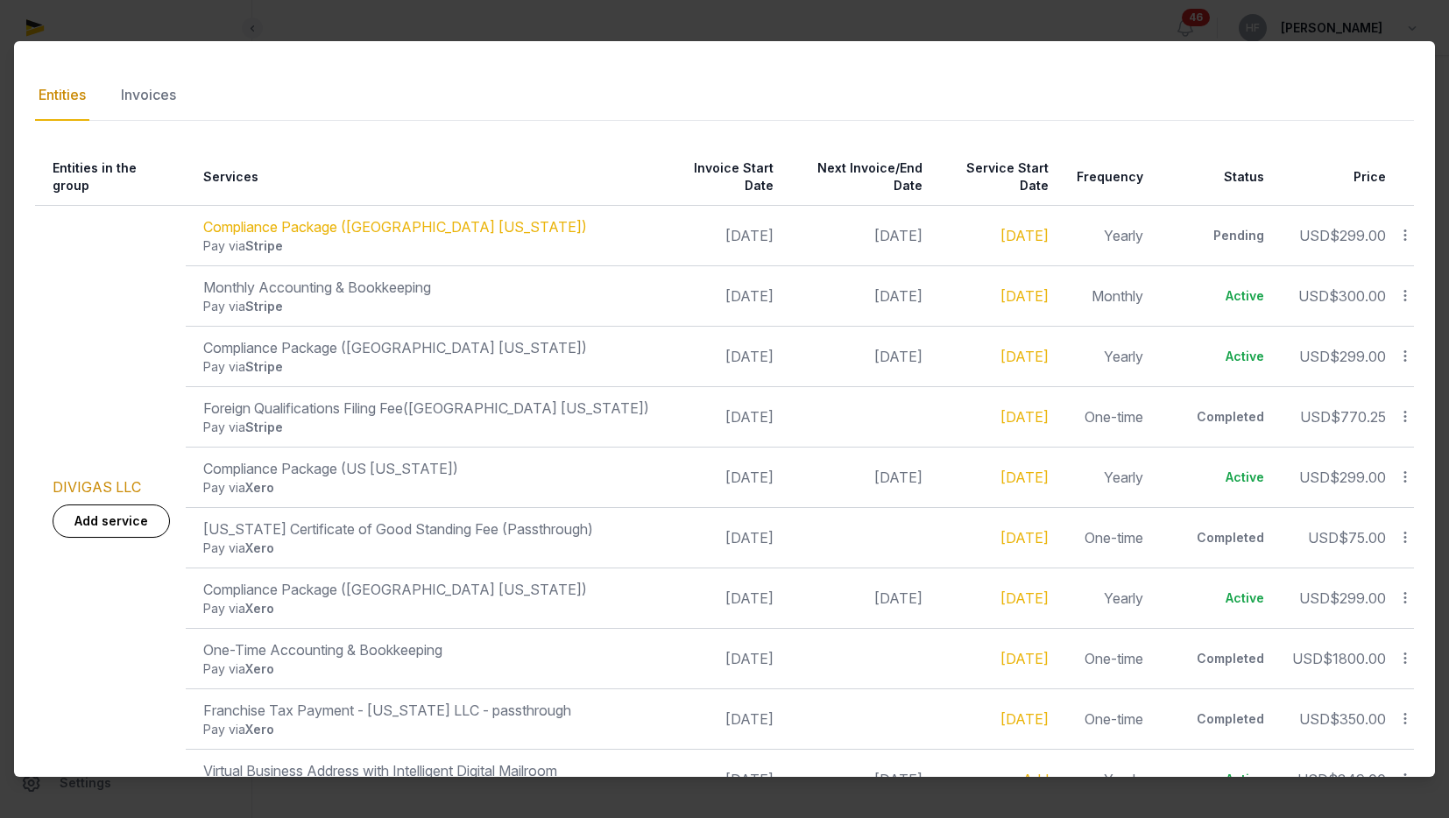
scroll to position [243, 0]
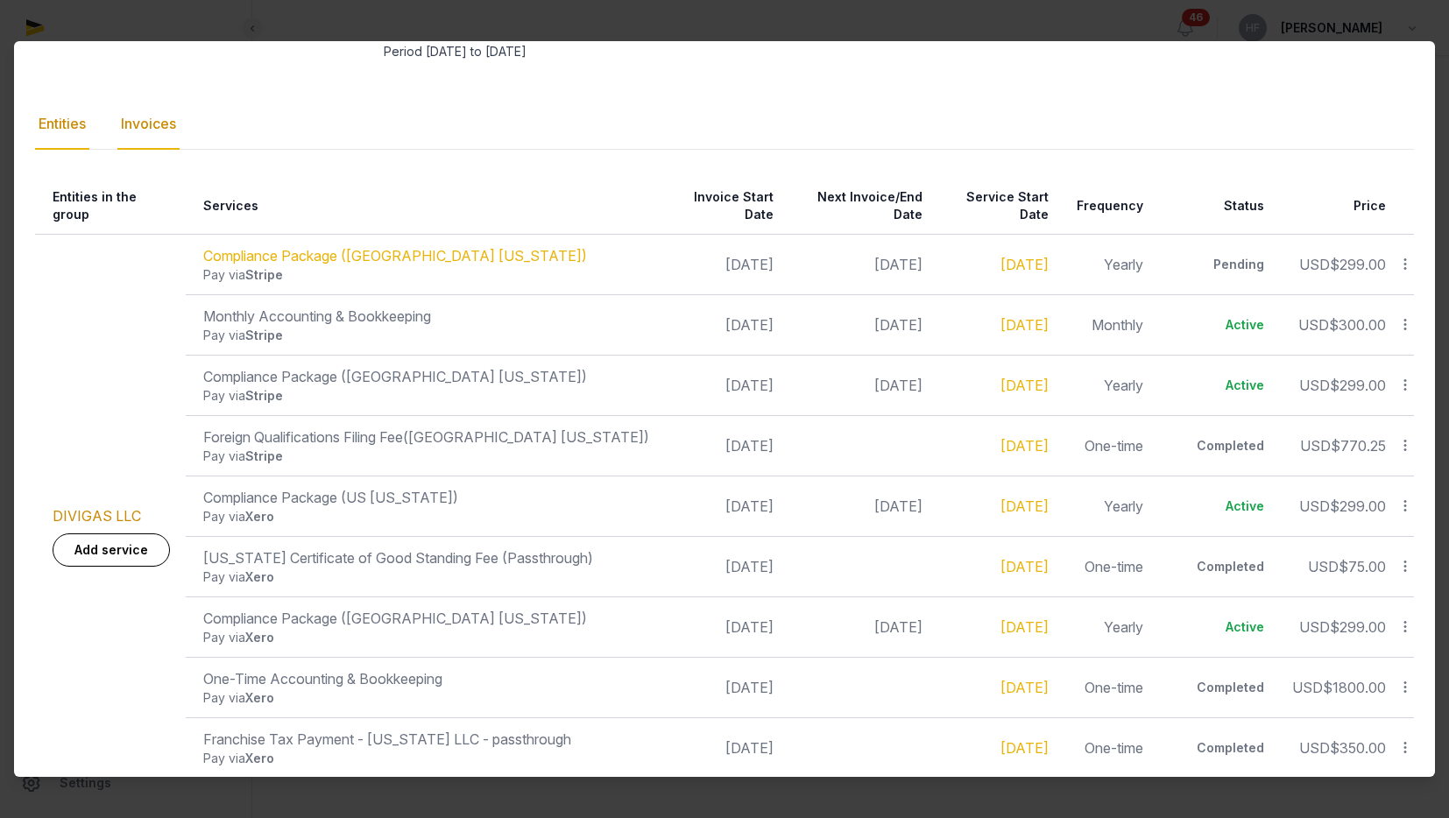
click at [166, 127] on div "Invoices" at bounding box center [148, 124] width 62 height 51
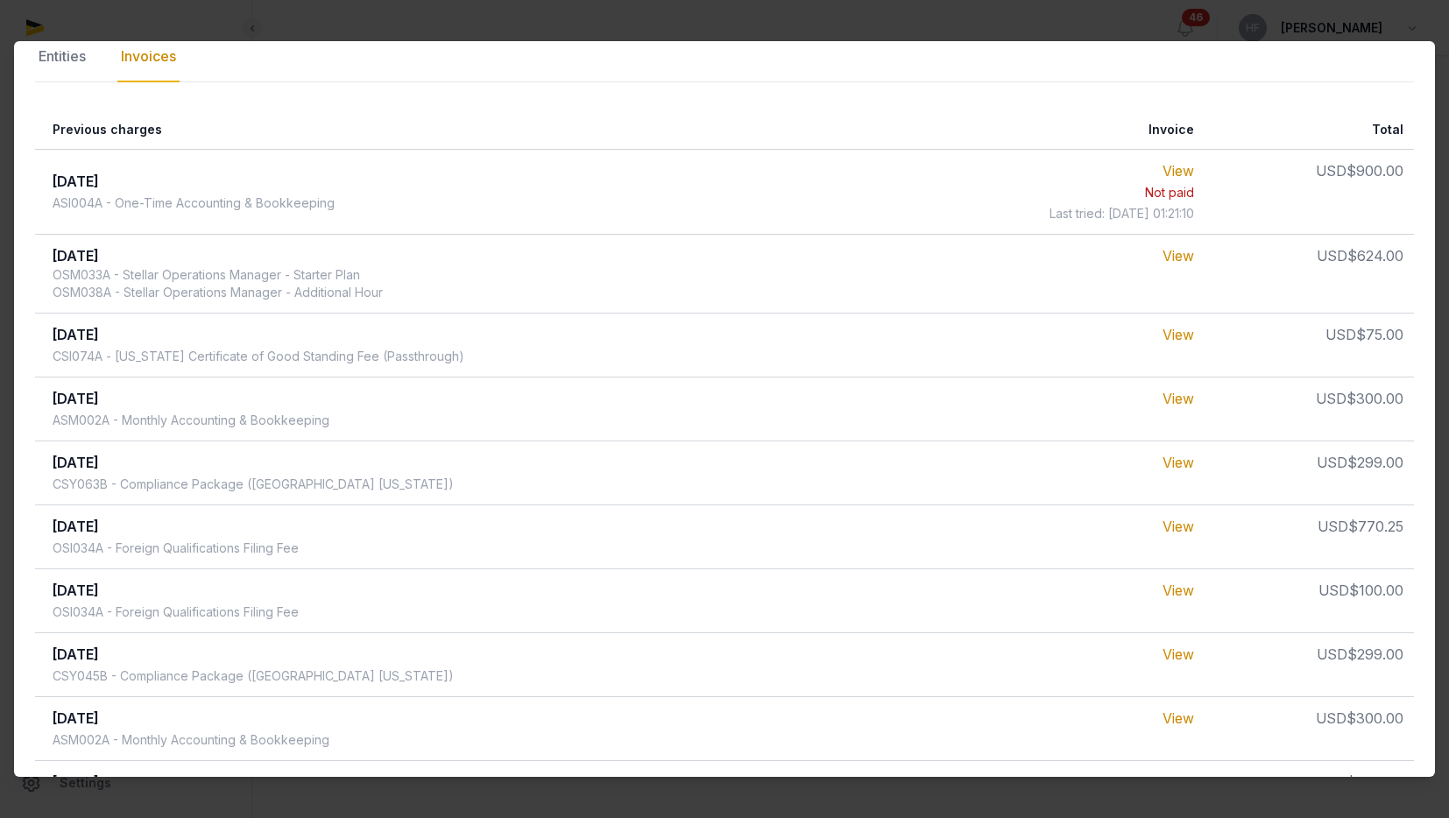
scroll to position [0, 0]
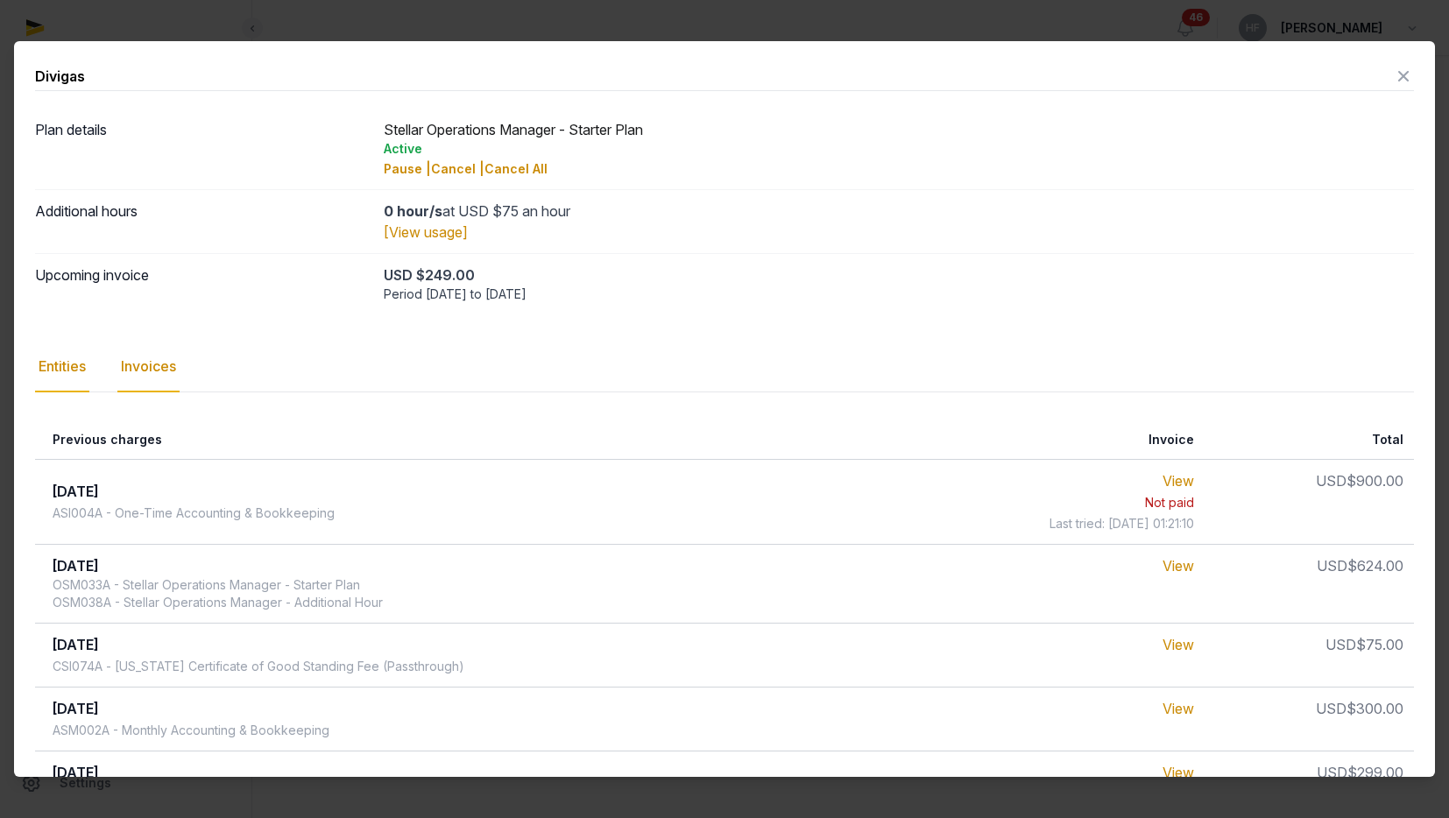
click at [66, 363] on div "Entities" at bounding box center [62, 367] width 54 height 51
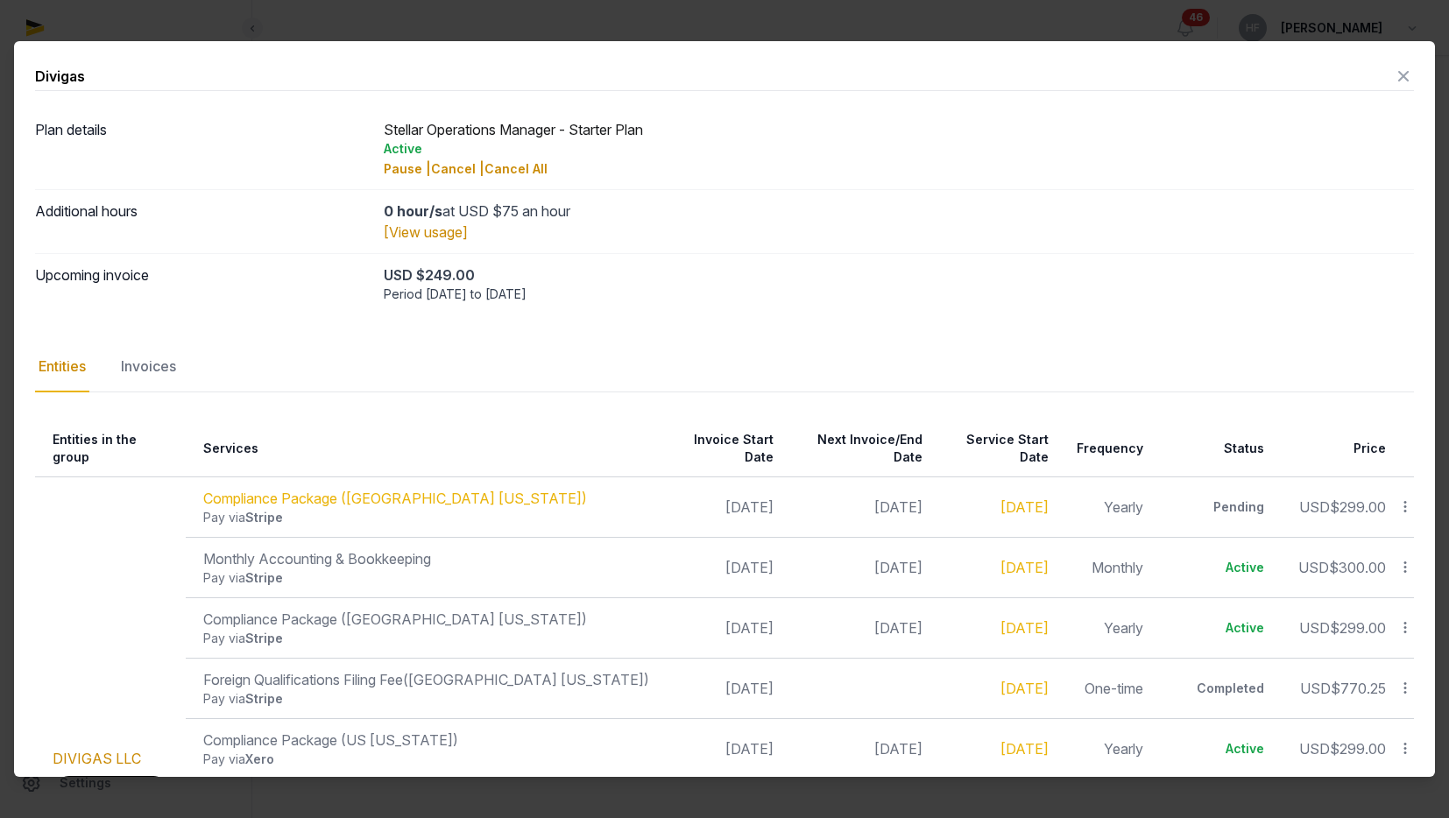
click at [1406, 74] on icon at bounding box center [1402, 76] width 21 height 28
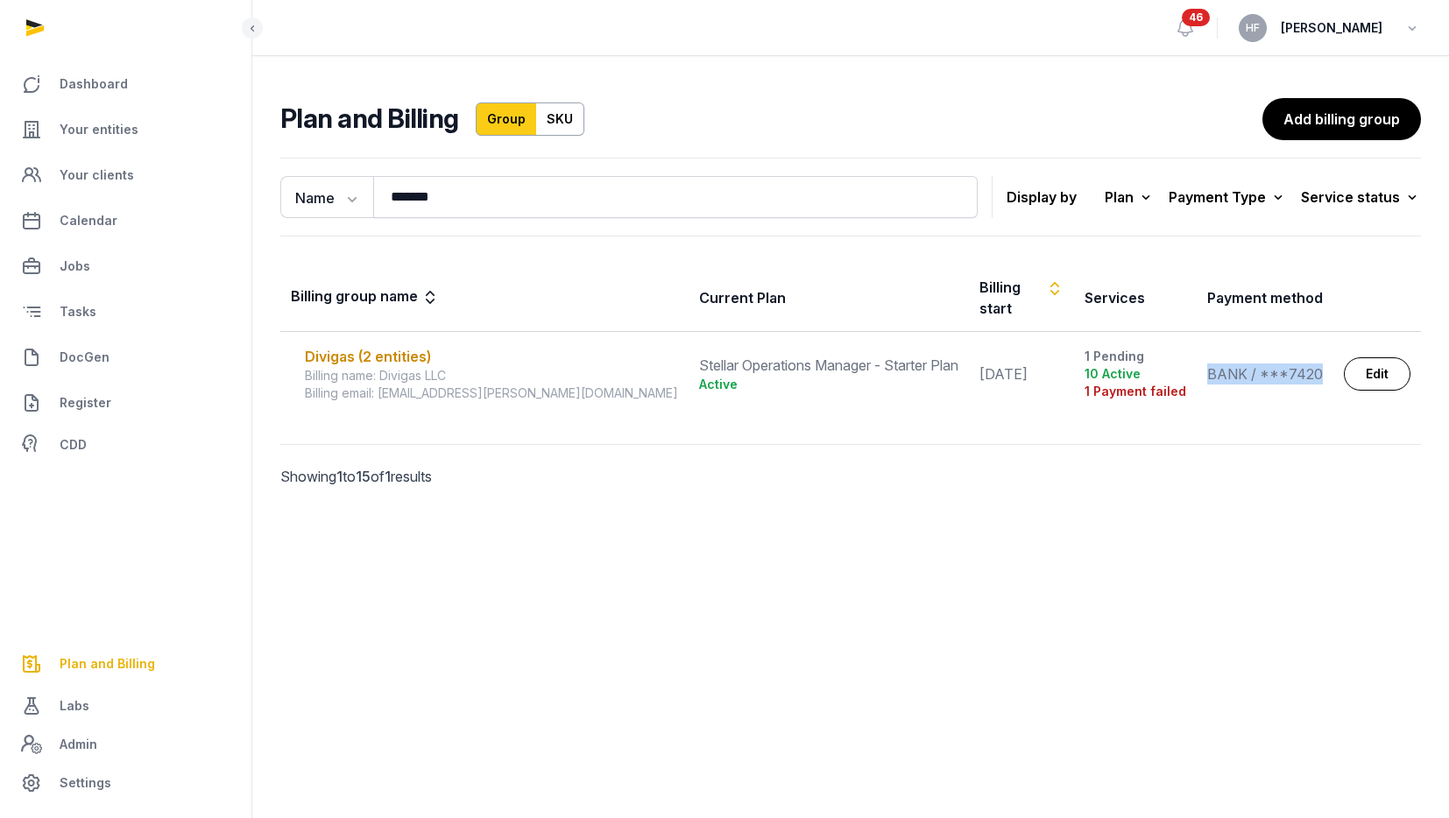
drag, startPoint x: 1181, startPoint y: 356, endPoint x: 1288, endPoint y: 356, distance: 106.8
click at [1288, 363] on div "BANK / ***7420" at bounding box center [1265, 373] width 116 height 21
copy div "BANK / ***7420"
click at [1373, 357] on link "Edit" at bounding box center [1376, 373] width 67 height 33
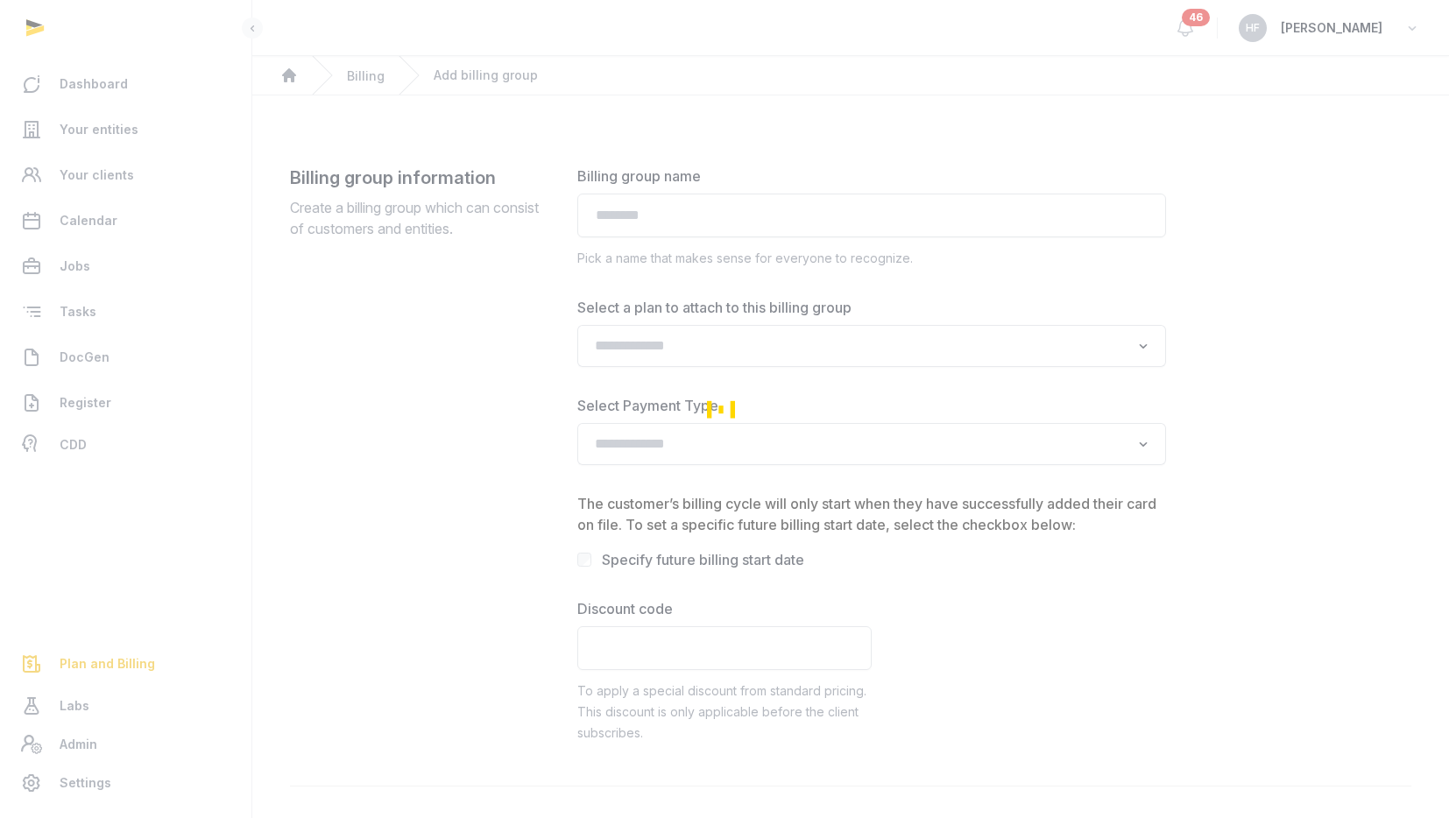
type input "*******"
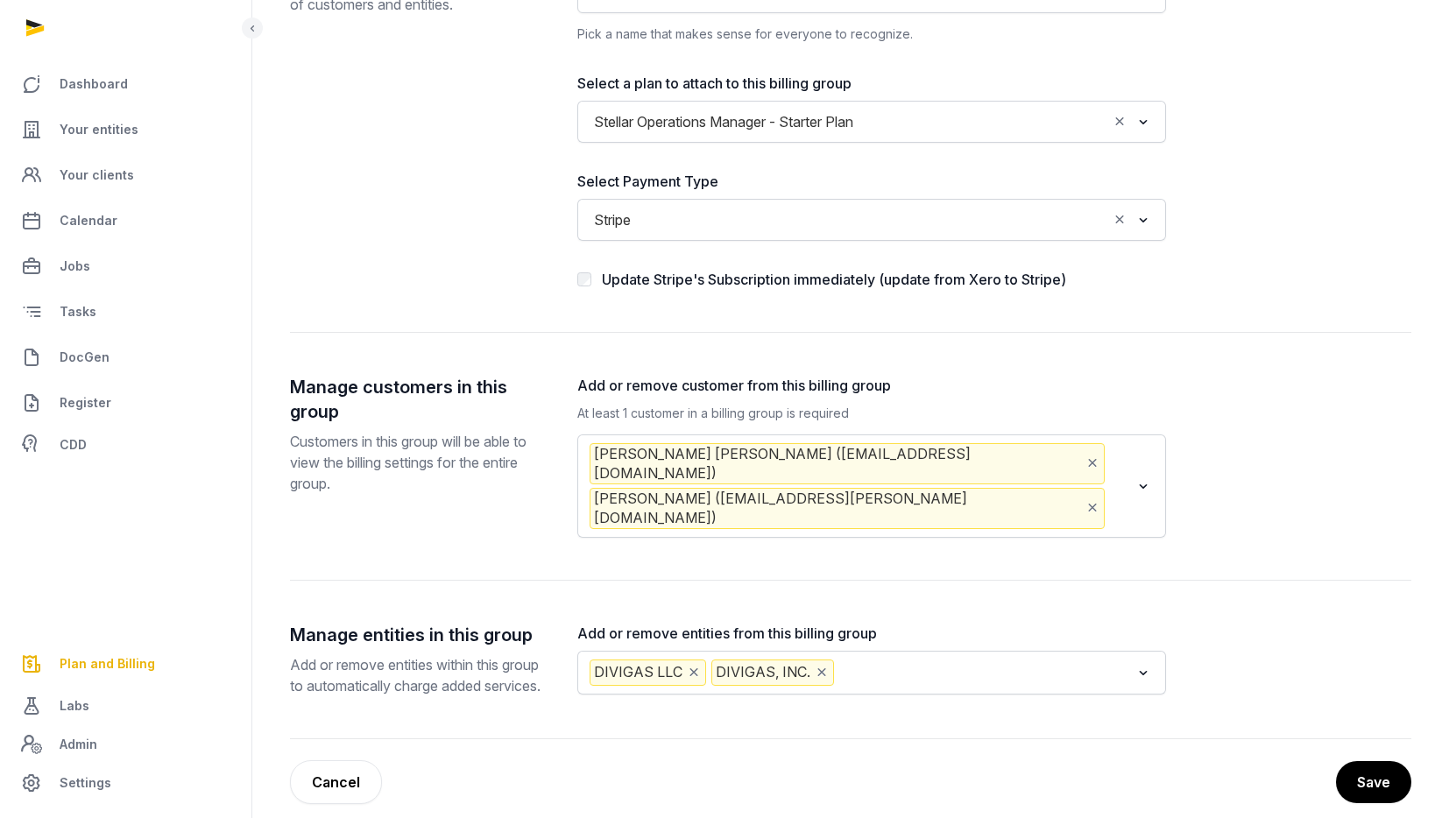
scroll to position [236, 0]
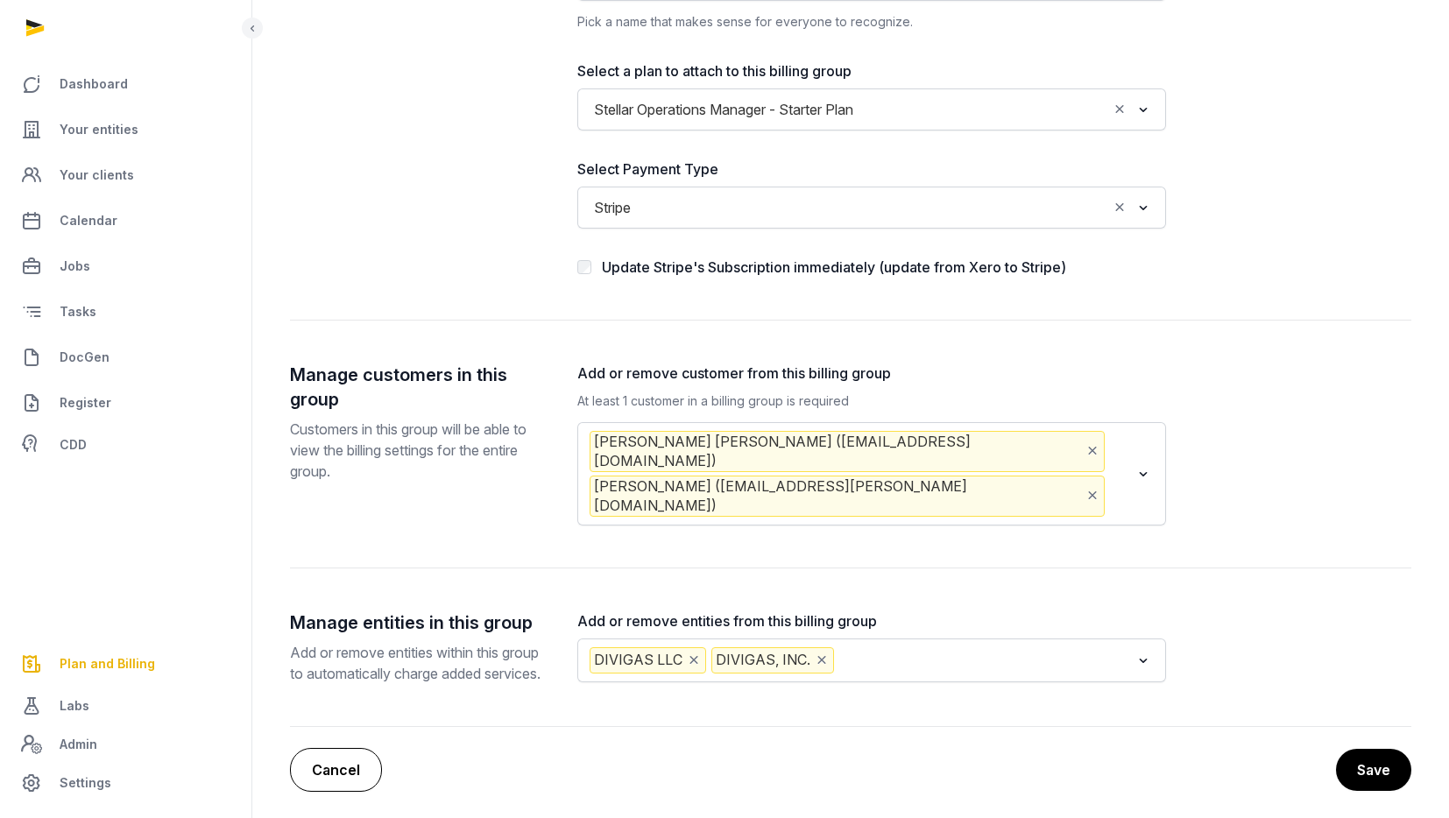
click at [331, 762] on link "Cancel" at bounding box center [336, 770] width 92 height 44
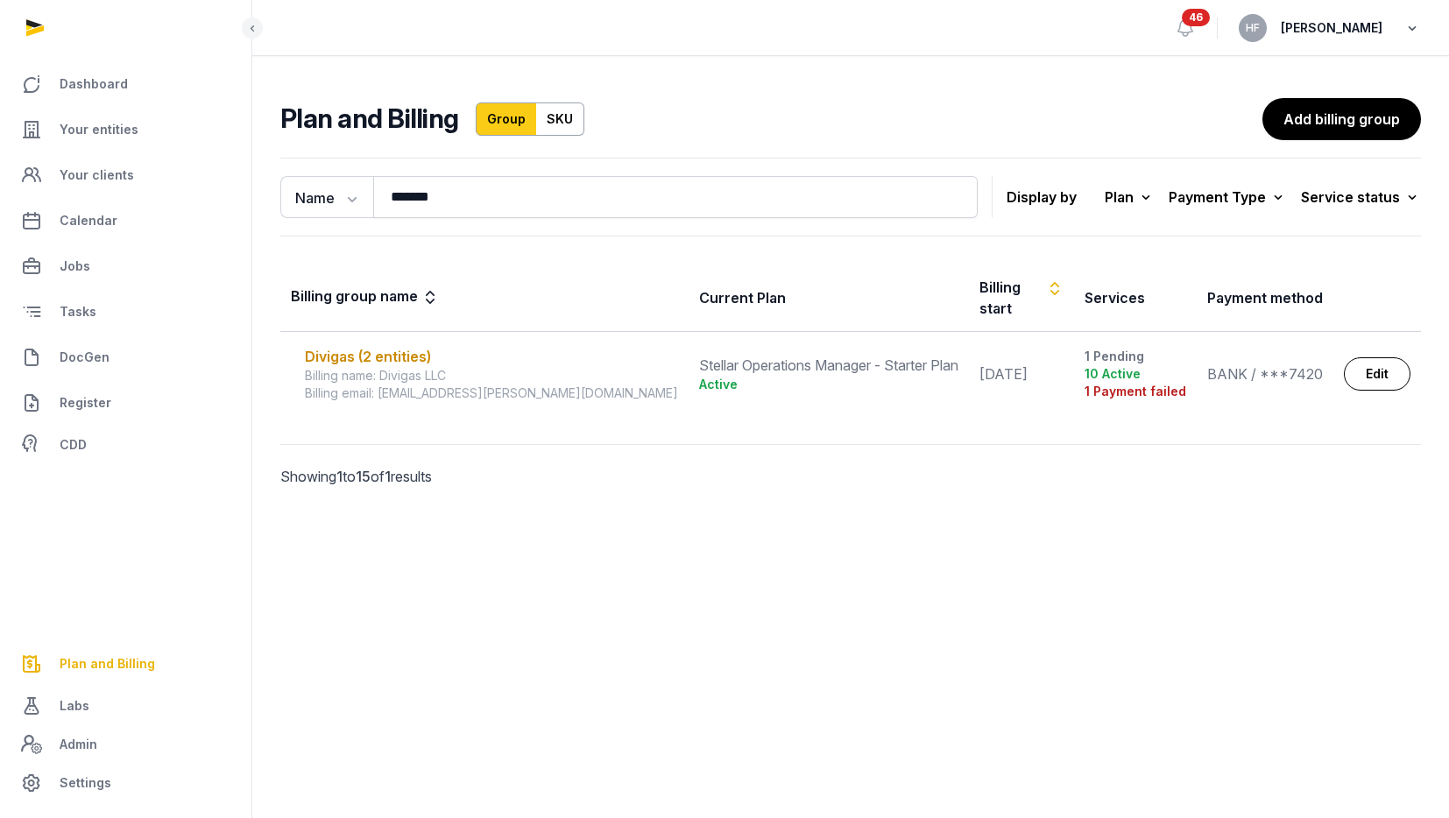
click at [1405, 23] on icon "button" at bounding box center [1412, 28] width 18 height 25
click at [1290, 96] on button "Sign out" at bounding box center [1322, 100] width 196 height 32
